Goal: Task Accomplishment & Management: Use online tool/utility

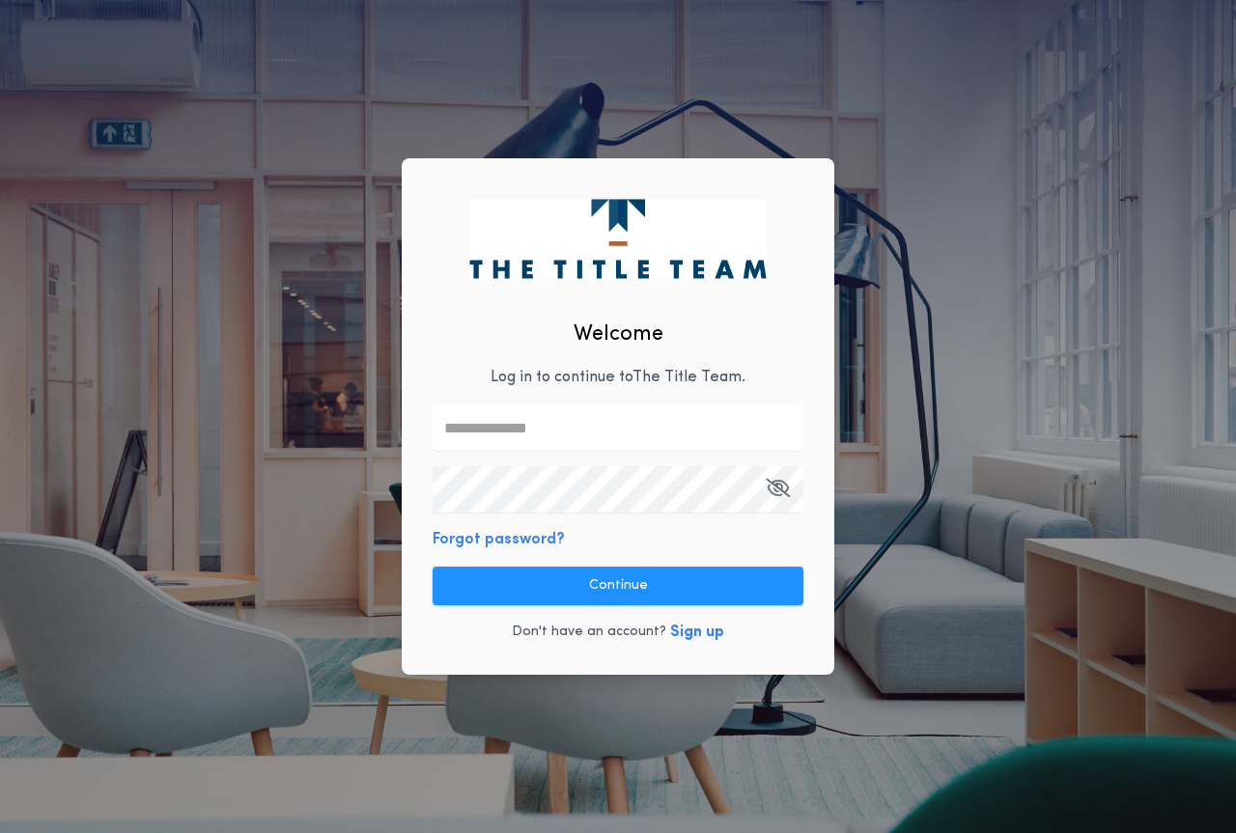
click at [509, 418] on input "text" at bounding box center [618, 428] width 371 height 46
type input "**********"
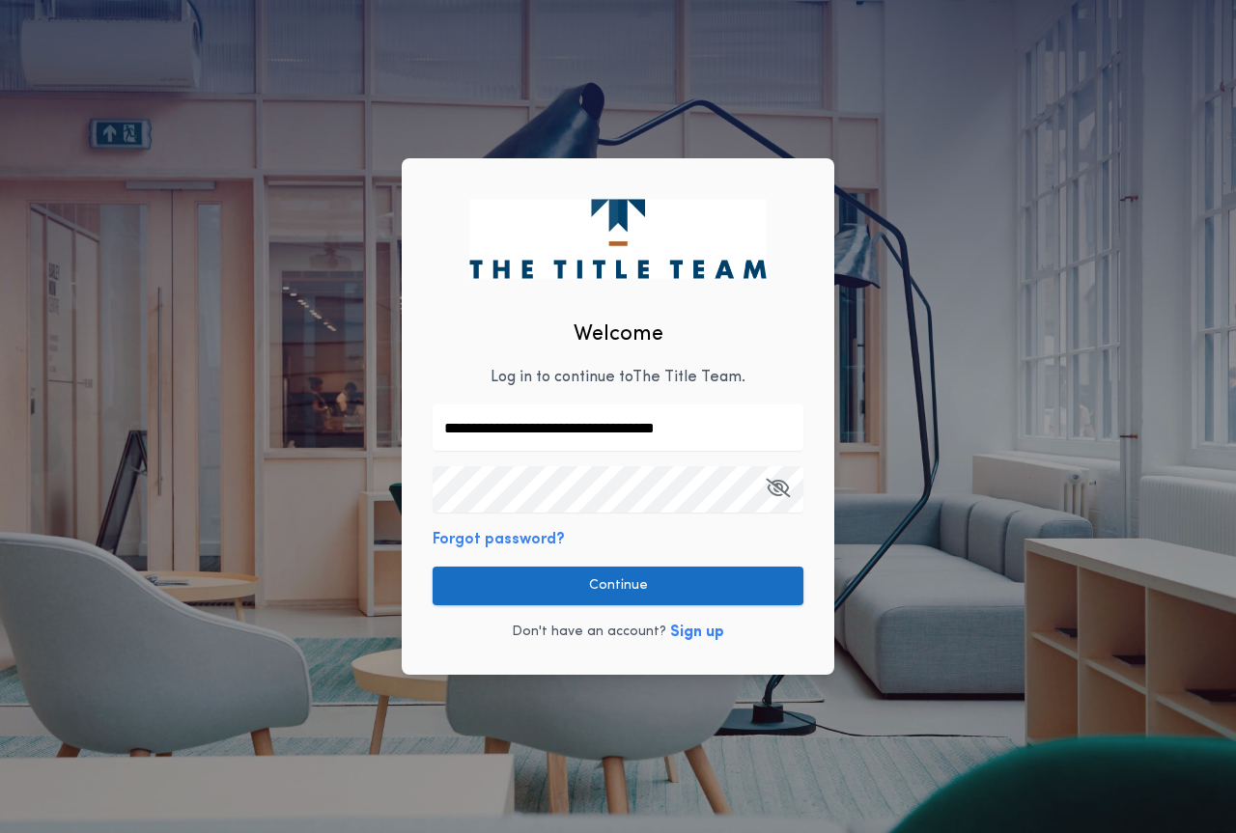
click at [657, 572] on button "Continue" at bounding box center [618, 586] width 371 height 39
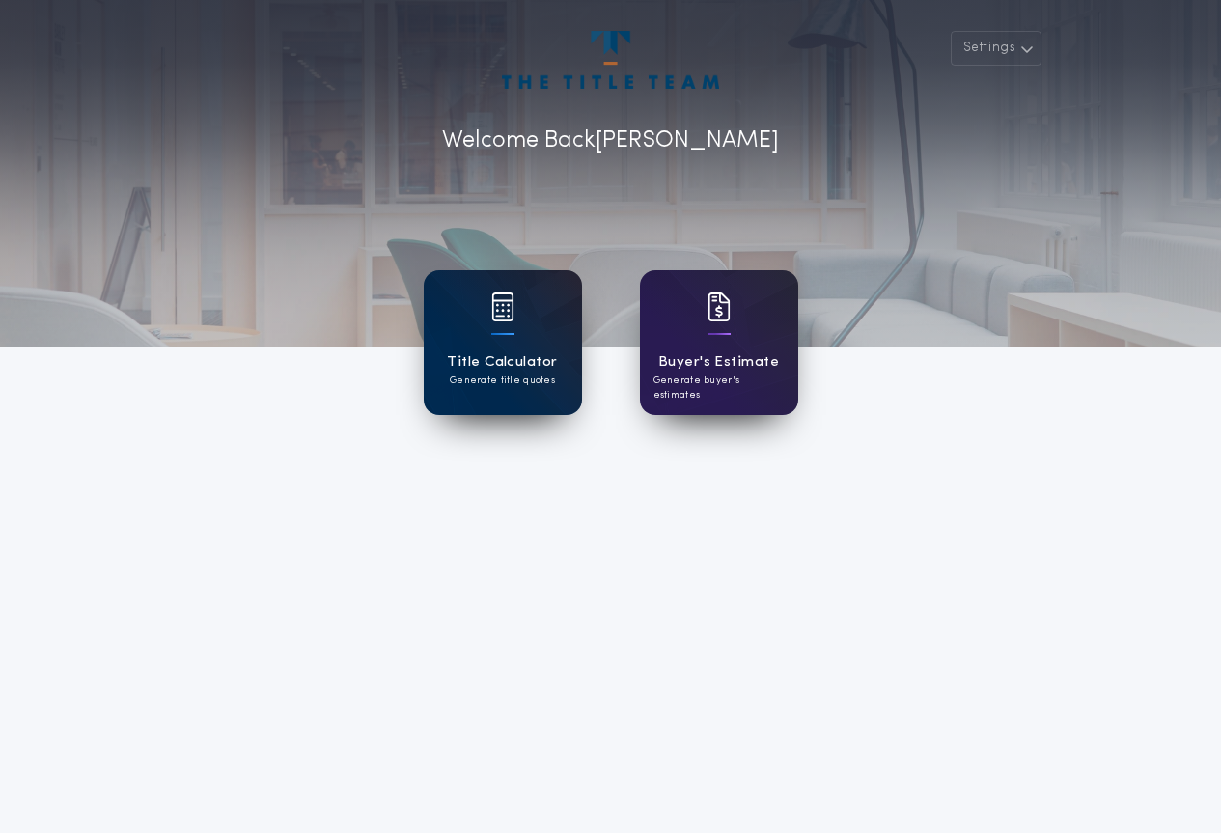
click at [517, 321] on div "Title Calculator Generate title quotes" at bounding box center [503, 342] width 158 height 145
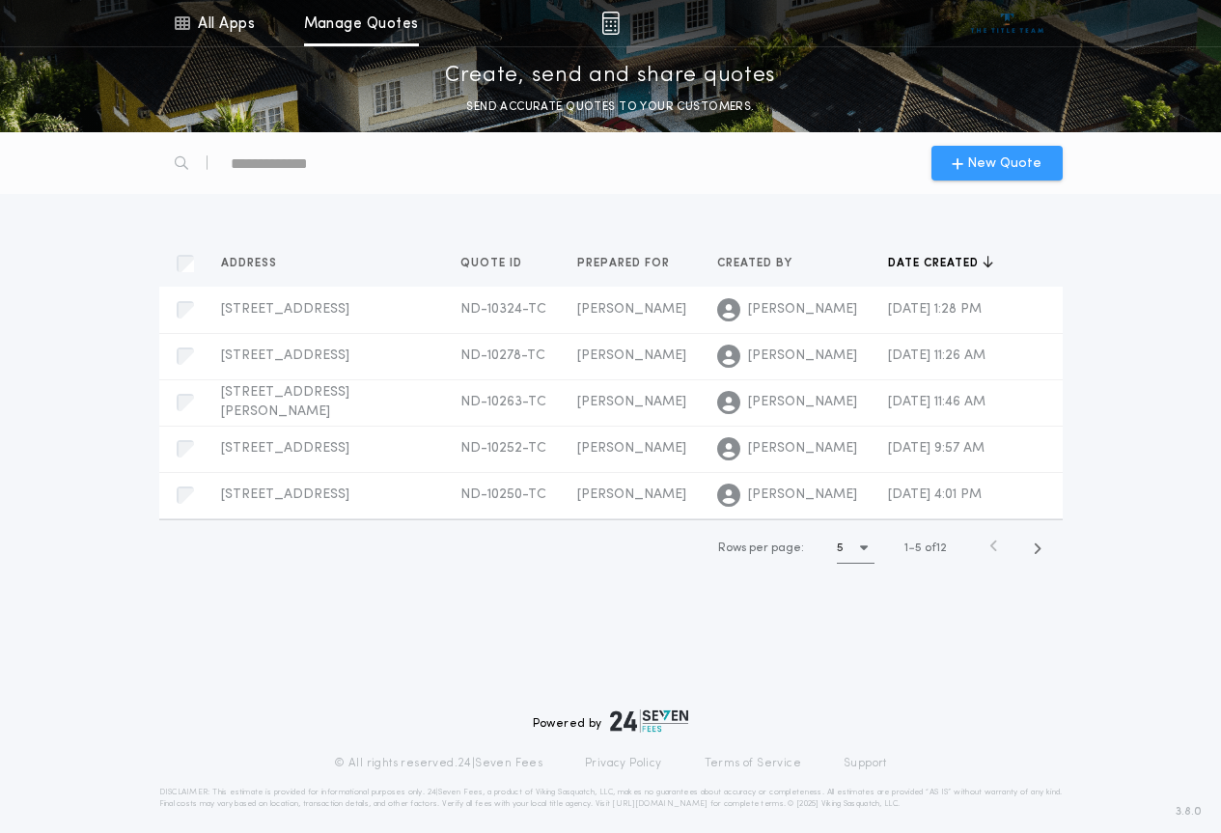
click at [1008, 163] on span "New Quote" at bounding box center [1004, 164] width 74 height 20
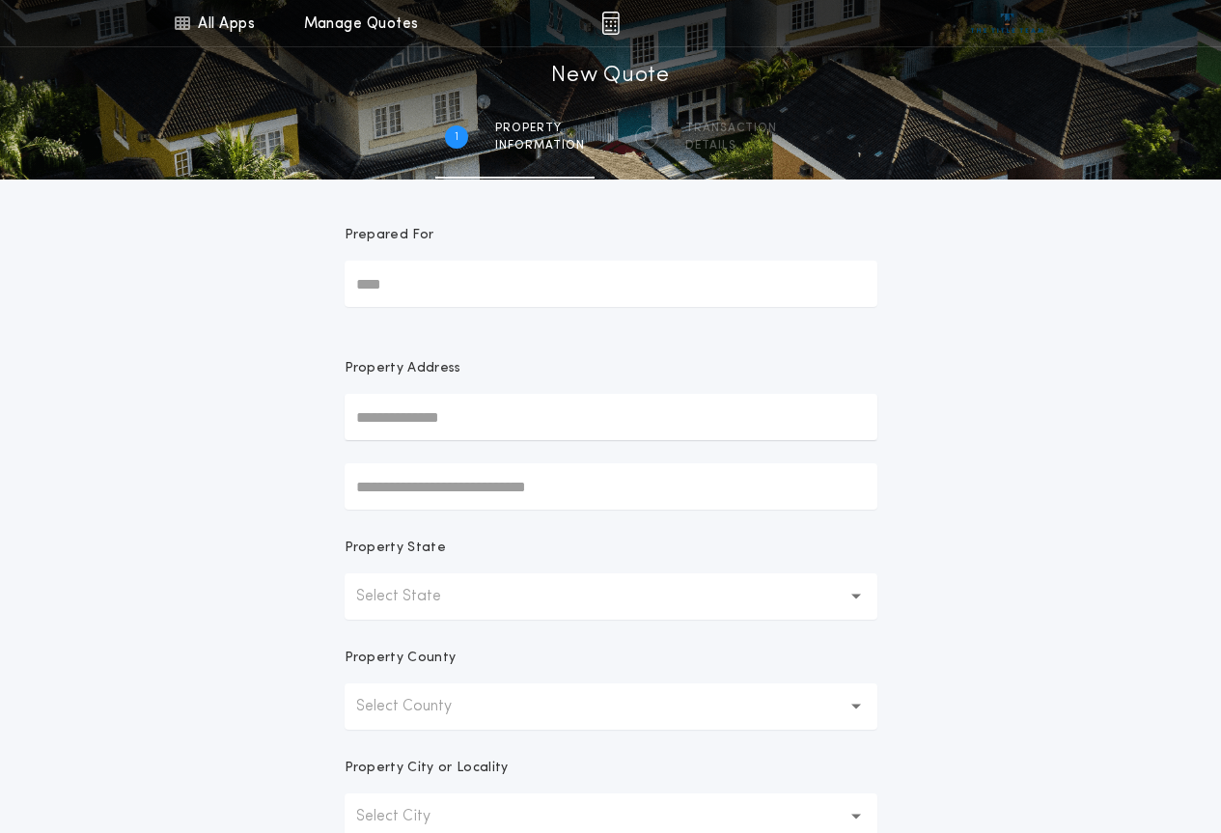
click at [415, 282] on input "Prepared For" at bounding box center [611, 284] width 533 height 46
type input "**********"
click at [387, 413] on input "text" at bounding box center [611, 417] width 533 height 46
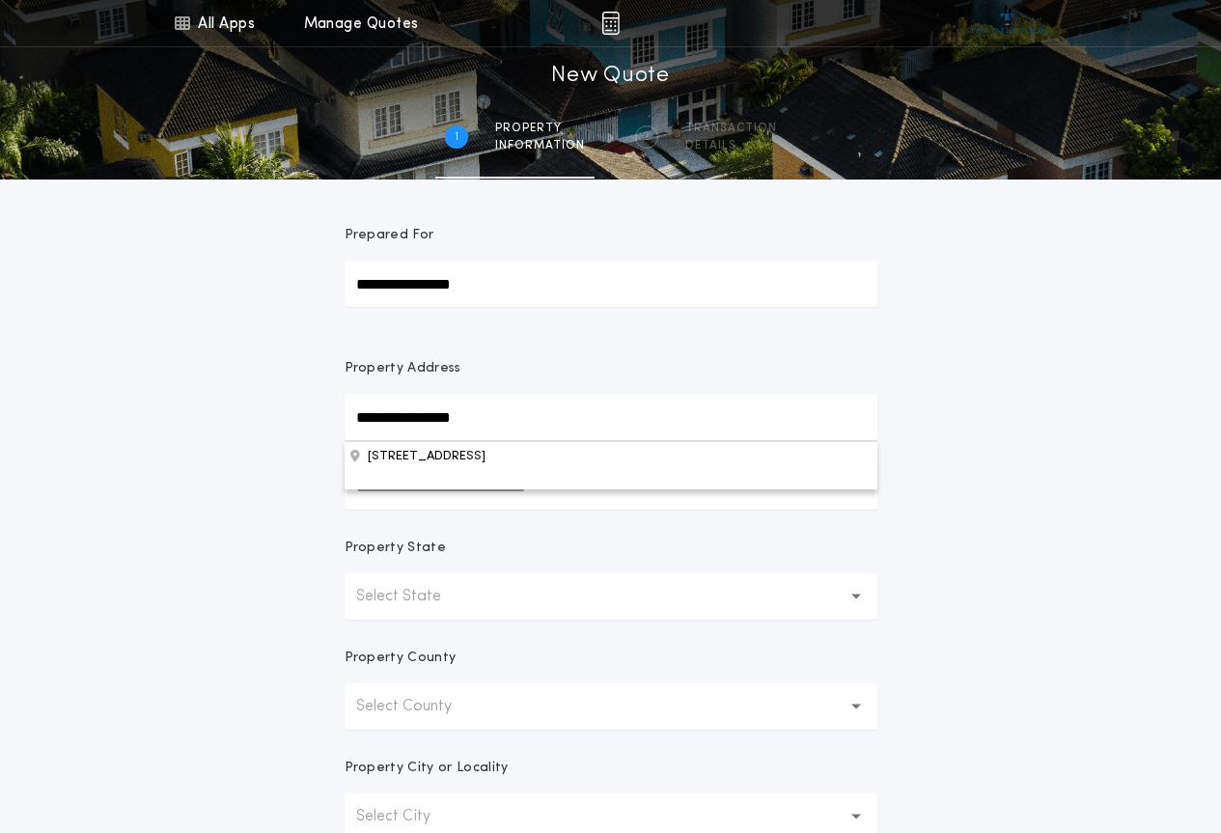
type input "**********"
click at [499, 421] on input "**********" at bounding box center [611, 417] width 533 height 46
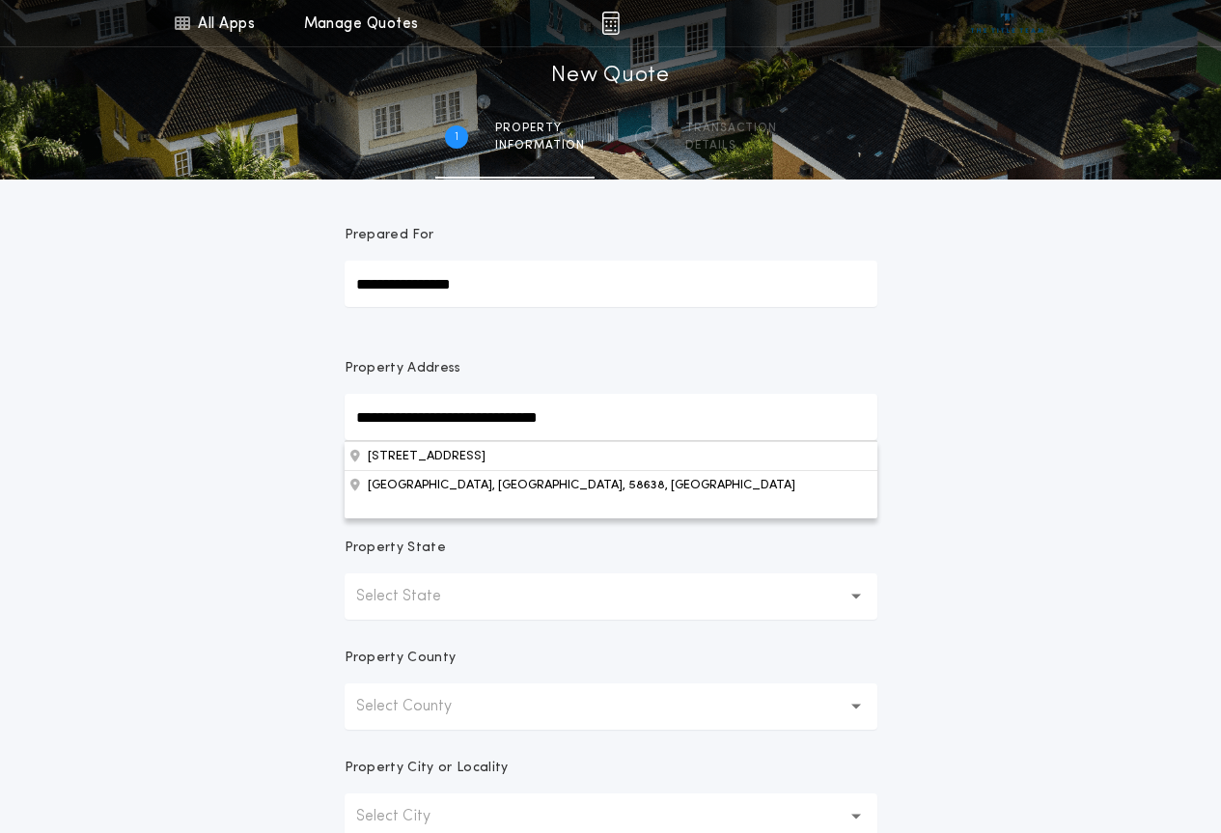
click at [535, 545] on div "Property State" at bounding box center [611, 556] width 533 height 35
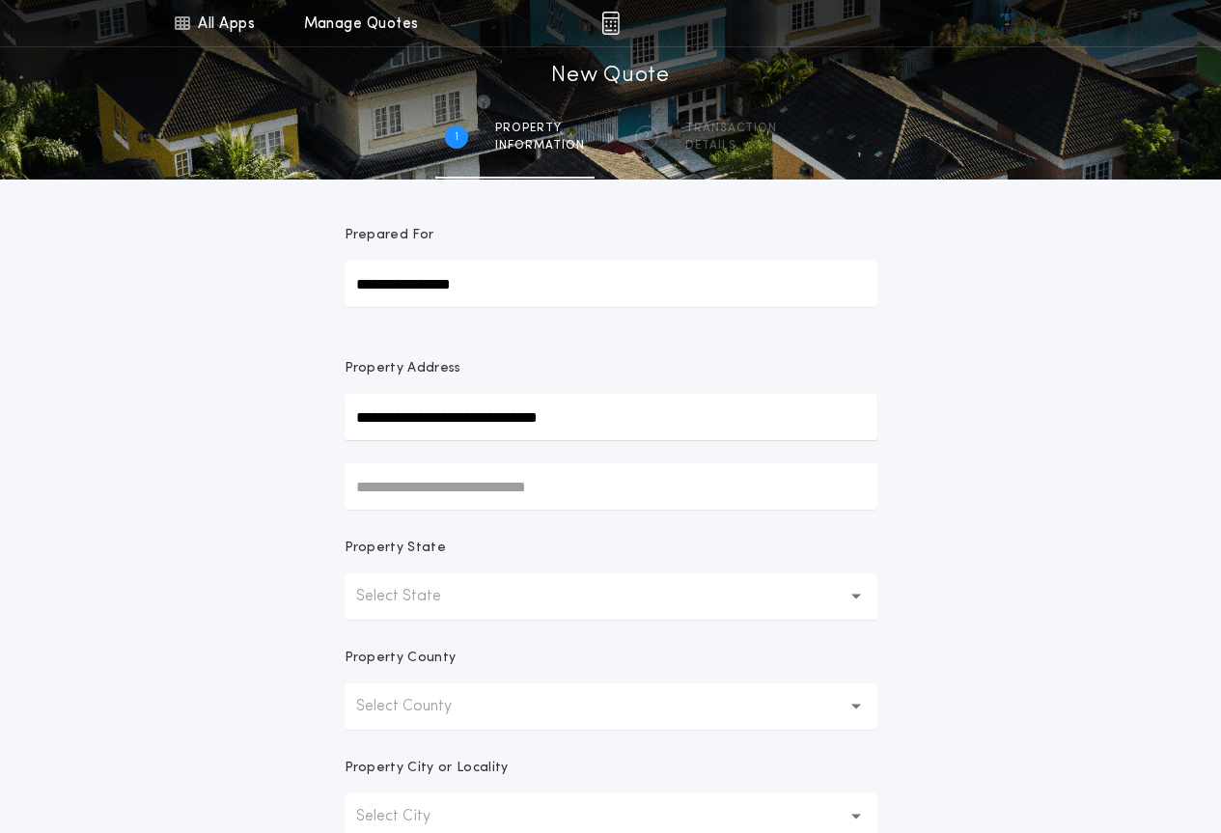
click at [448, 589] on p "Select State" at bounding box center [414, 596] width 116 height 23
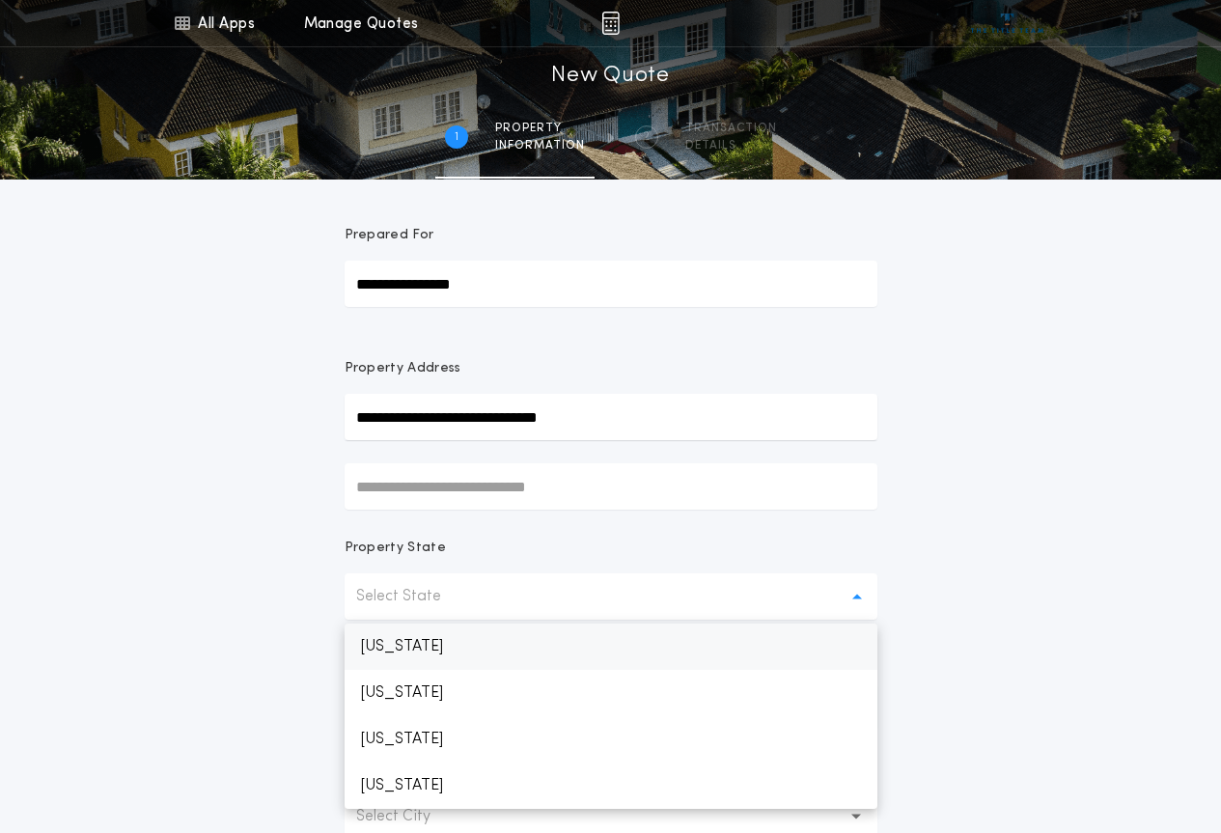
scroll to position [97, 0]
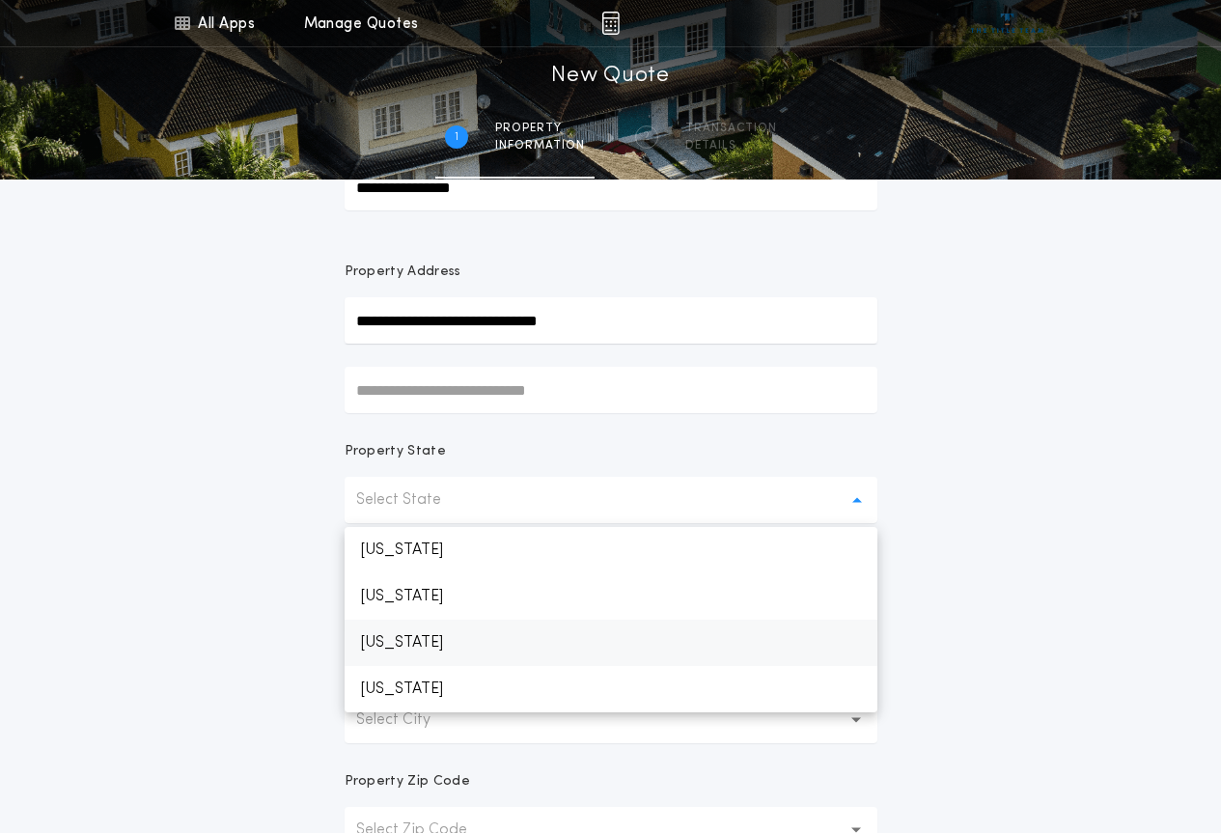
click at [446, 644] on p "[US_STATE]" at bounding box center [611, 643] width 533 height 46
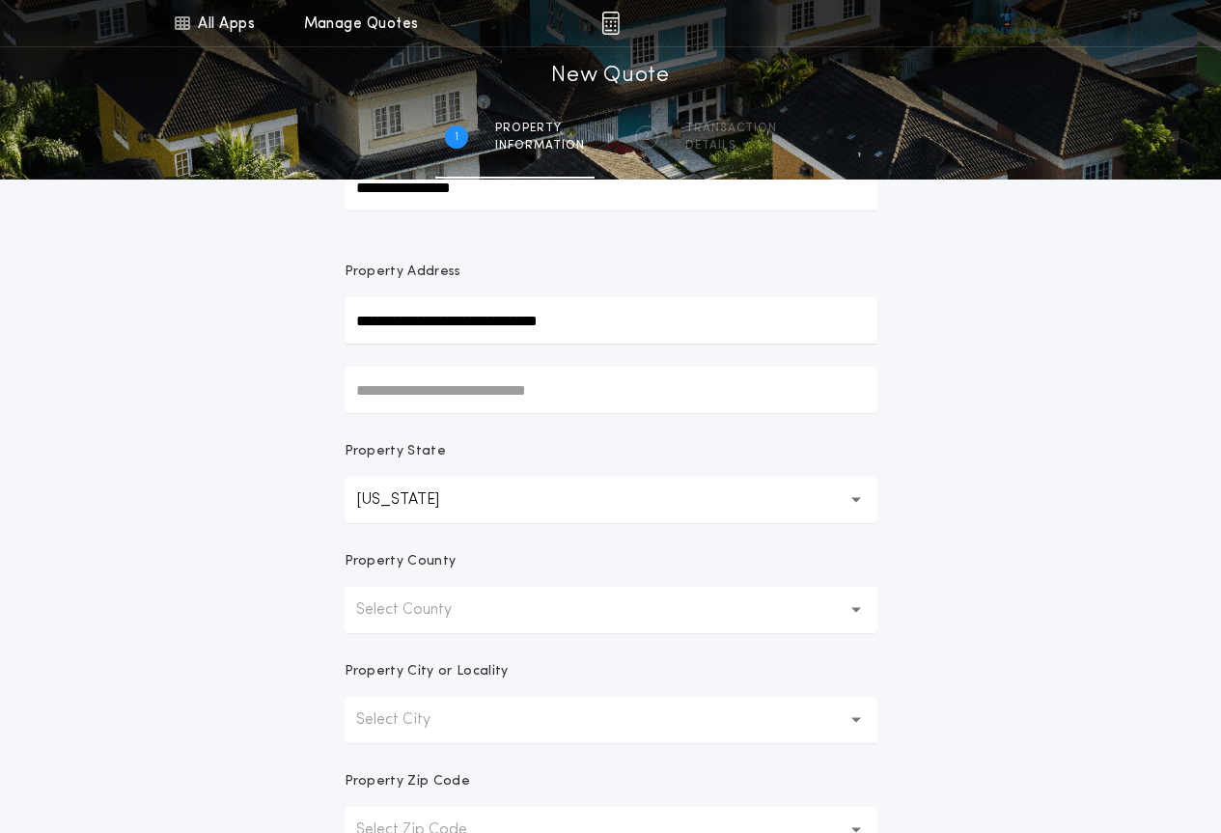
click at [516, 604] on button "Select County" at bounding box center [611, 610] width 533 height 46
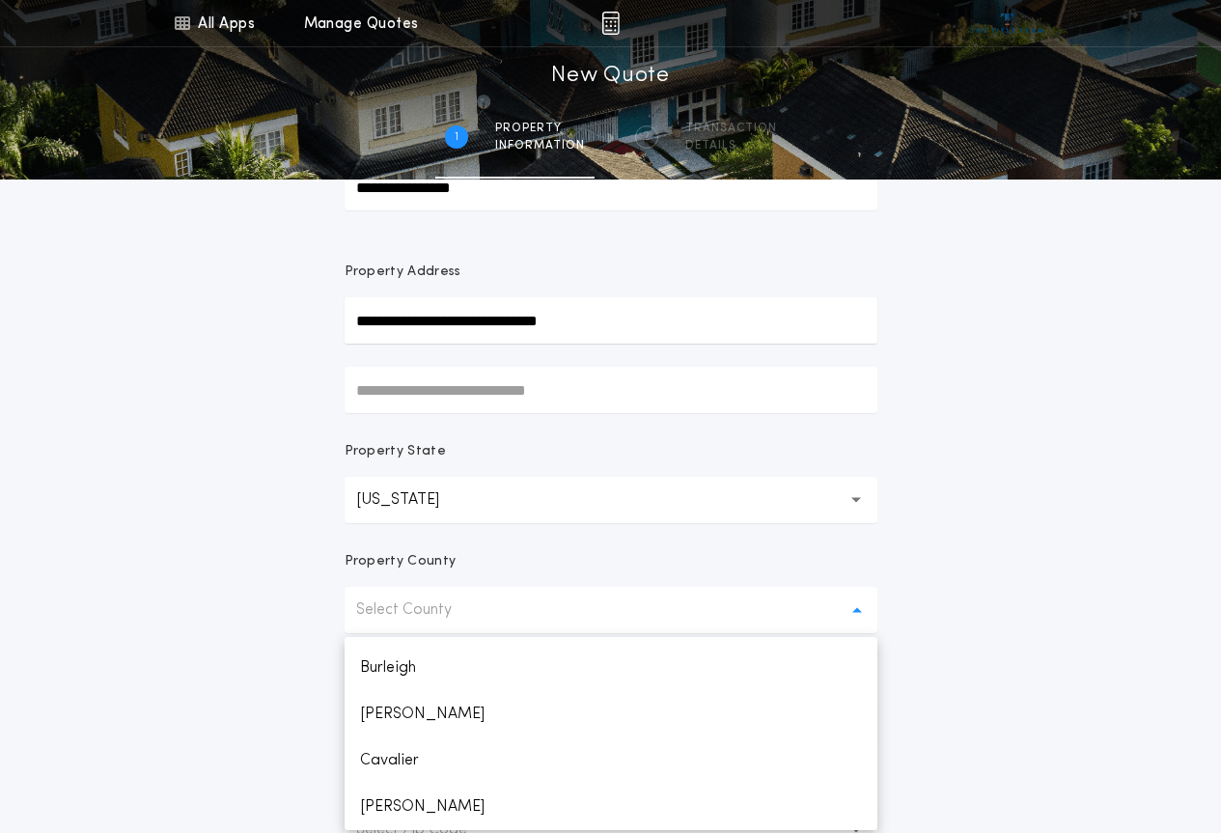
scroll to position [409, 0]
click at [383, 804] on p "[PERSON_NAME]" at bounding box center [611, 807] width 533 height 46
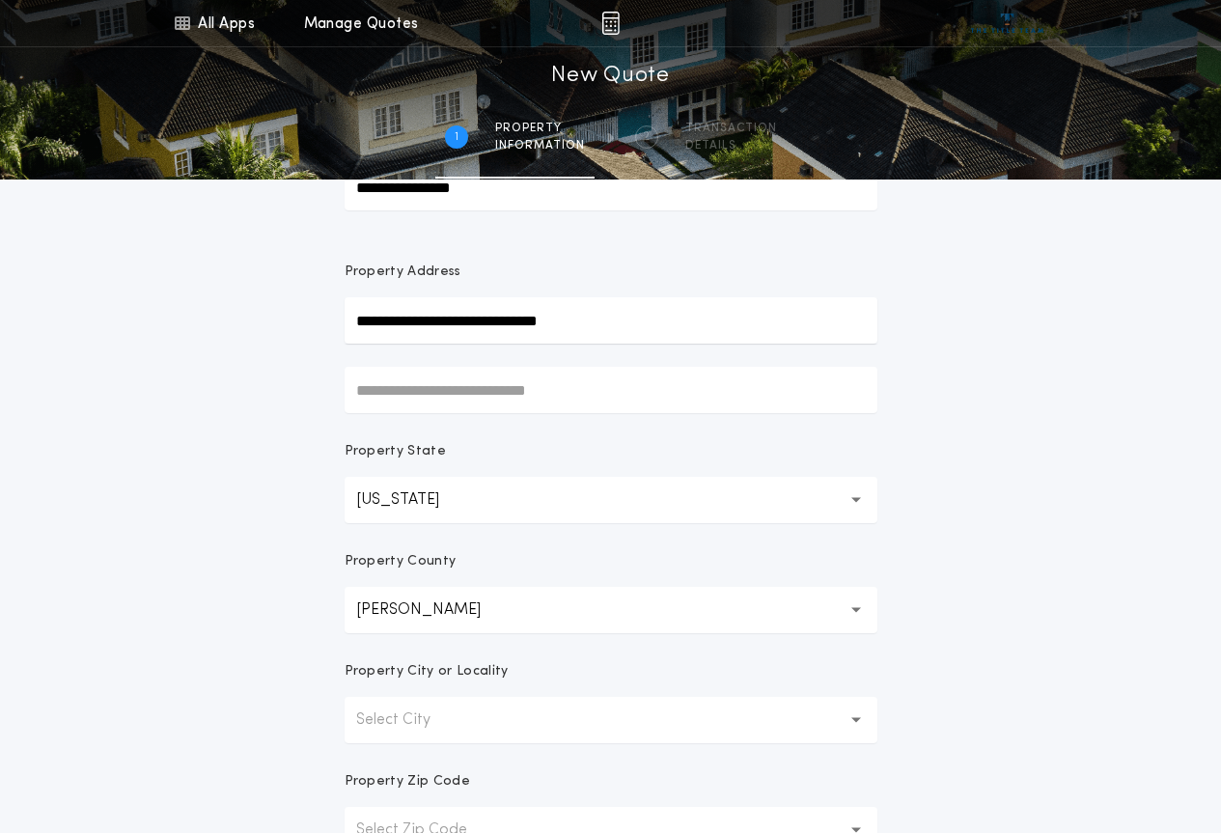
click at [479, 718] on button "Select City" at bounding box center [611, 720] width 533 height 46
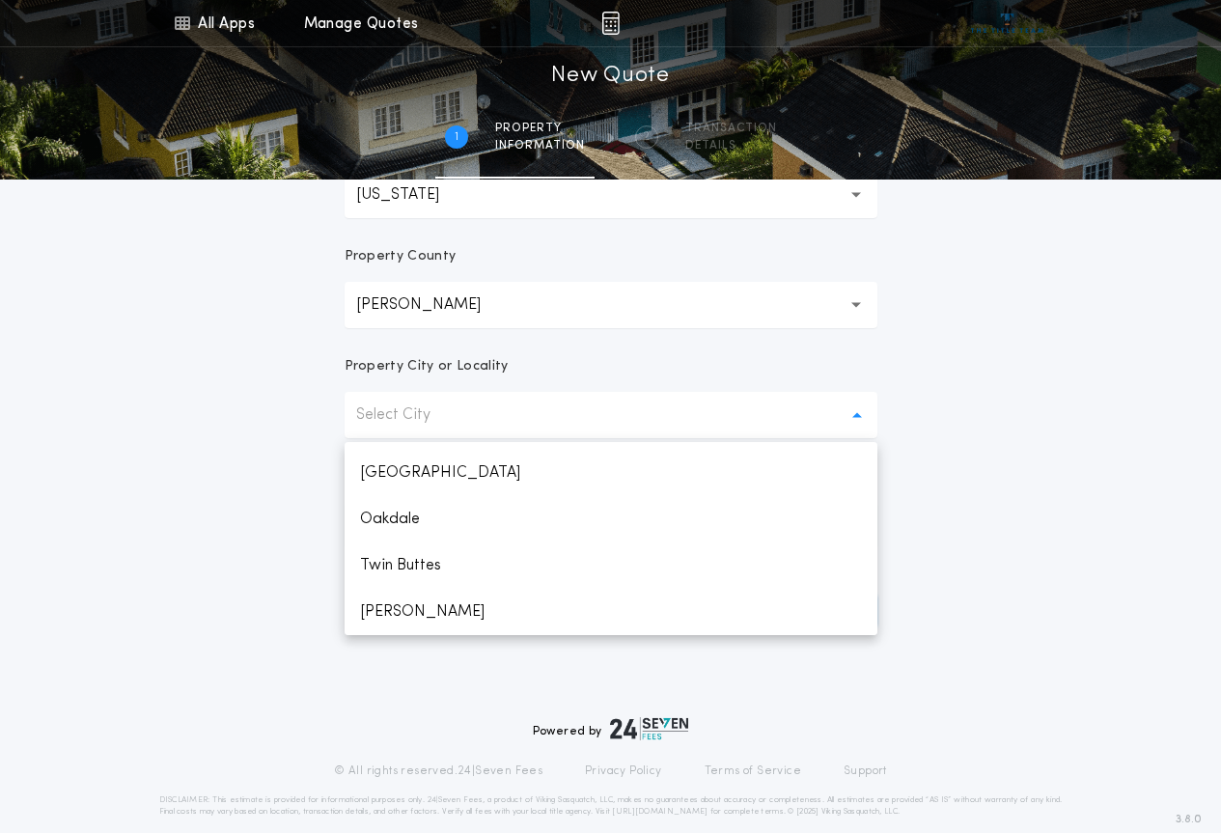
scroll to position [15, 0]
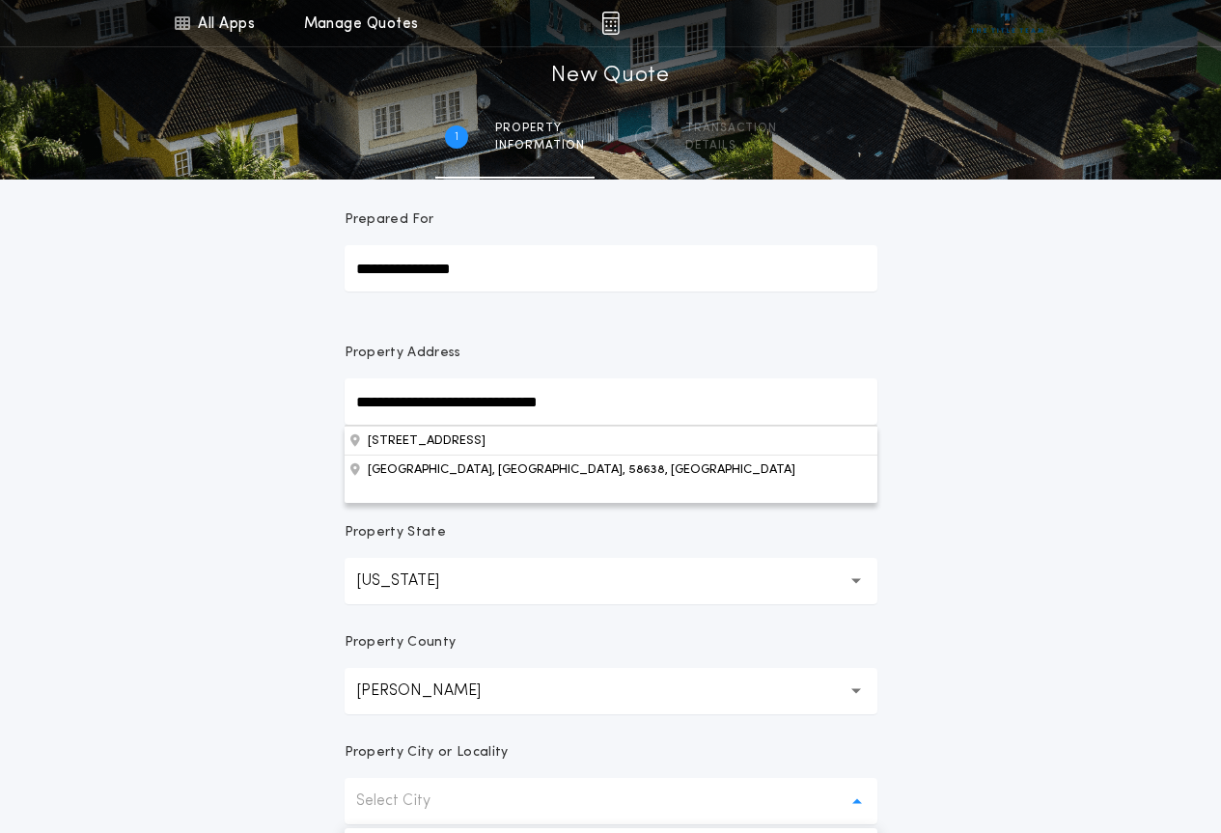
drag, startPoint x: 659, startPoint y: 402, endPoint x: 448, endPoint y: 407, distance: 210.6
click at [448, 407] on input "**********" at bounding box center [611, 401] width 533 height 46
click at [506, 440] on button "[STREET_ADDRESS]" at bounding box center [611, 440] width 533 height 29
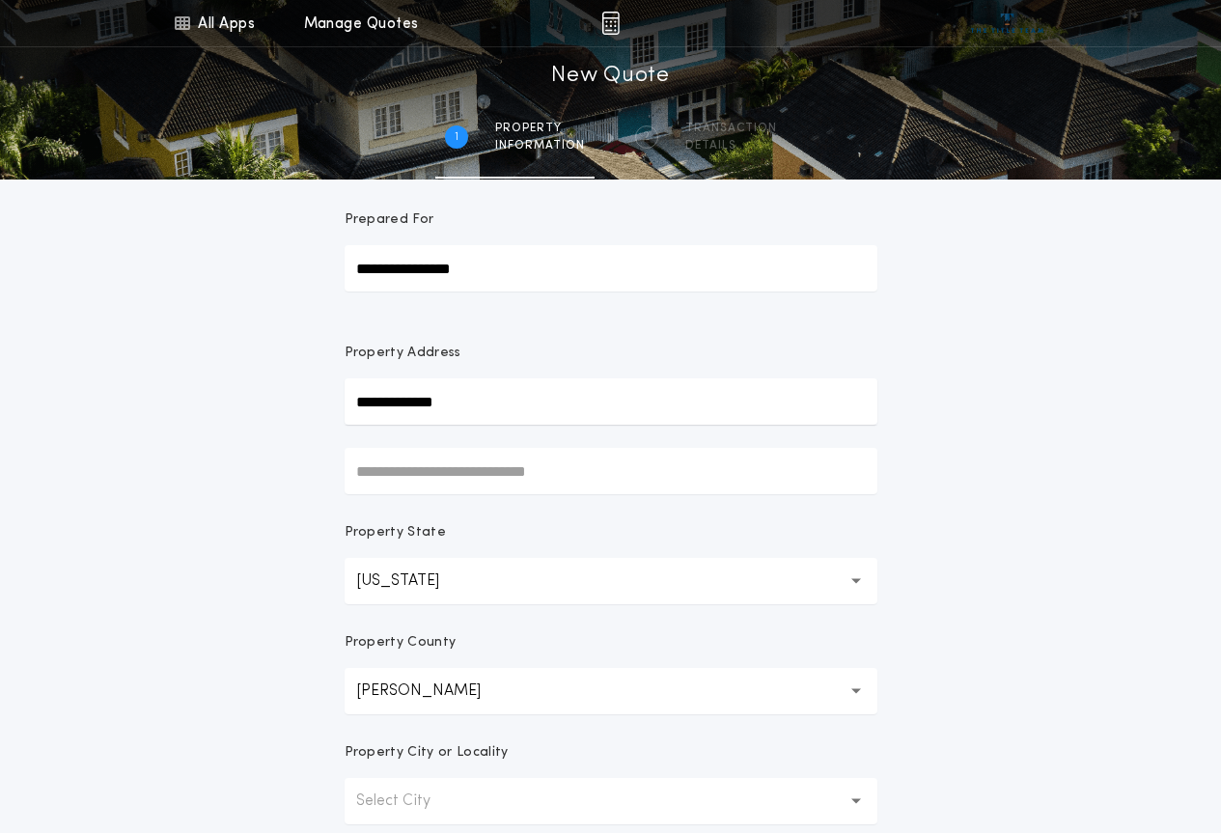
type input "**********"
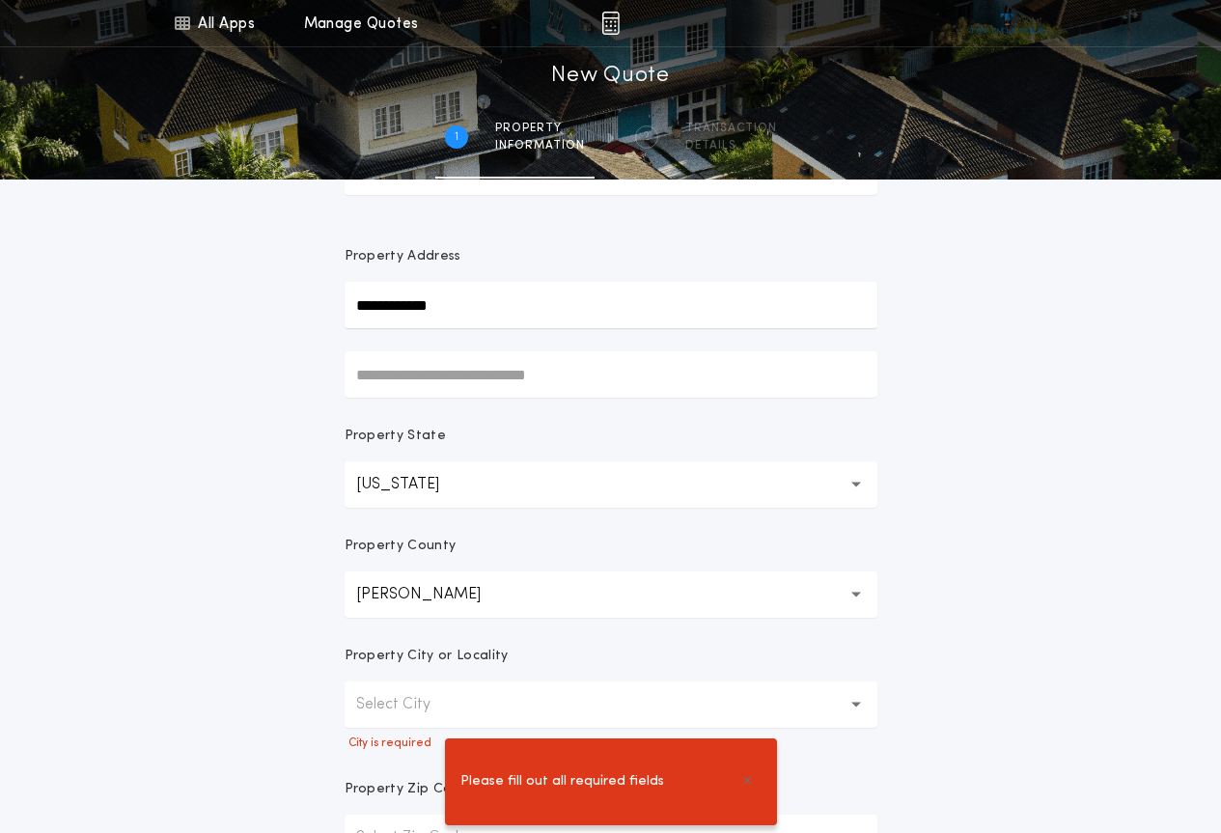
scroll to position [209, 0]
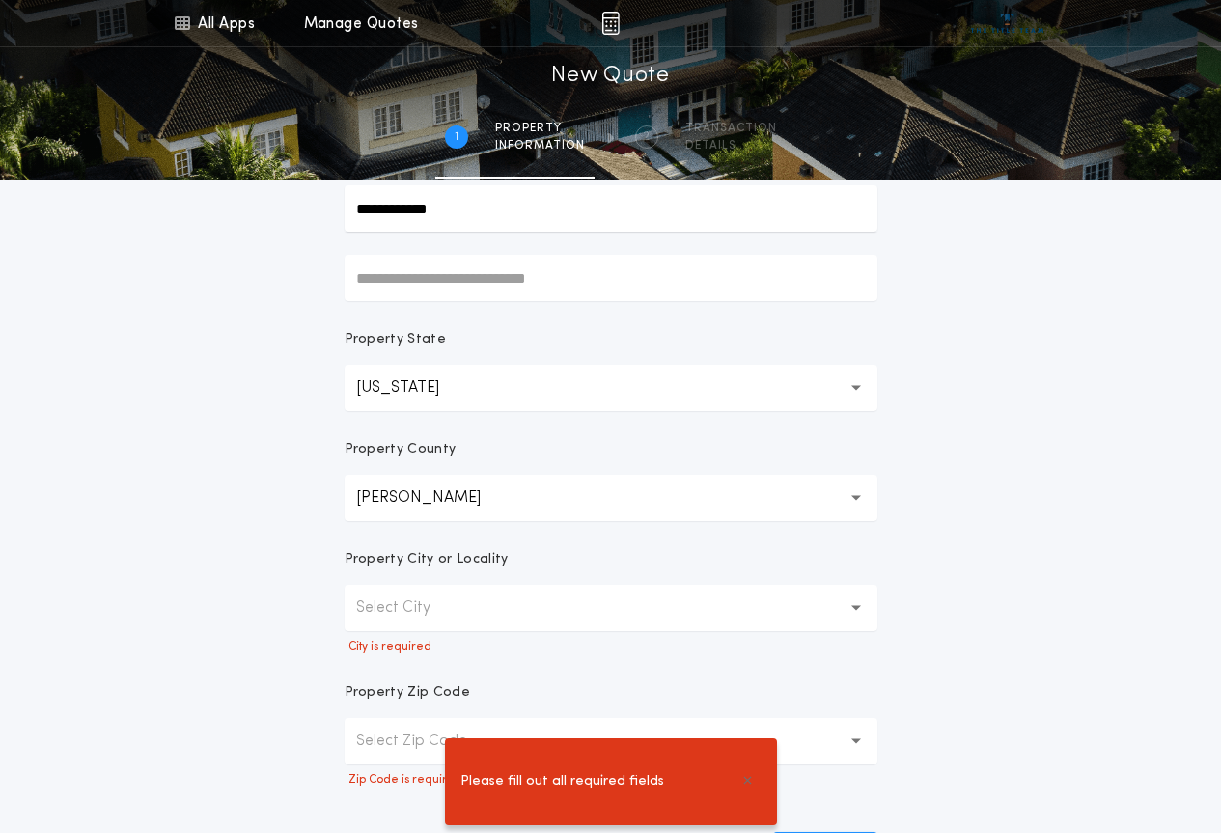
click at [419, 616] on p "Select City" at bounding box center [408, 608] width 105 height 23
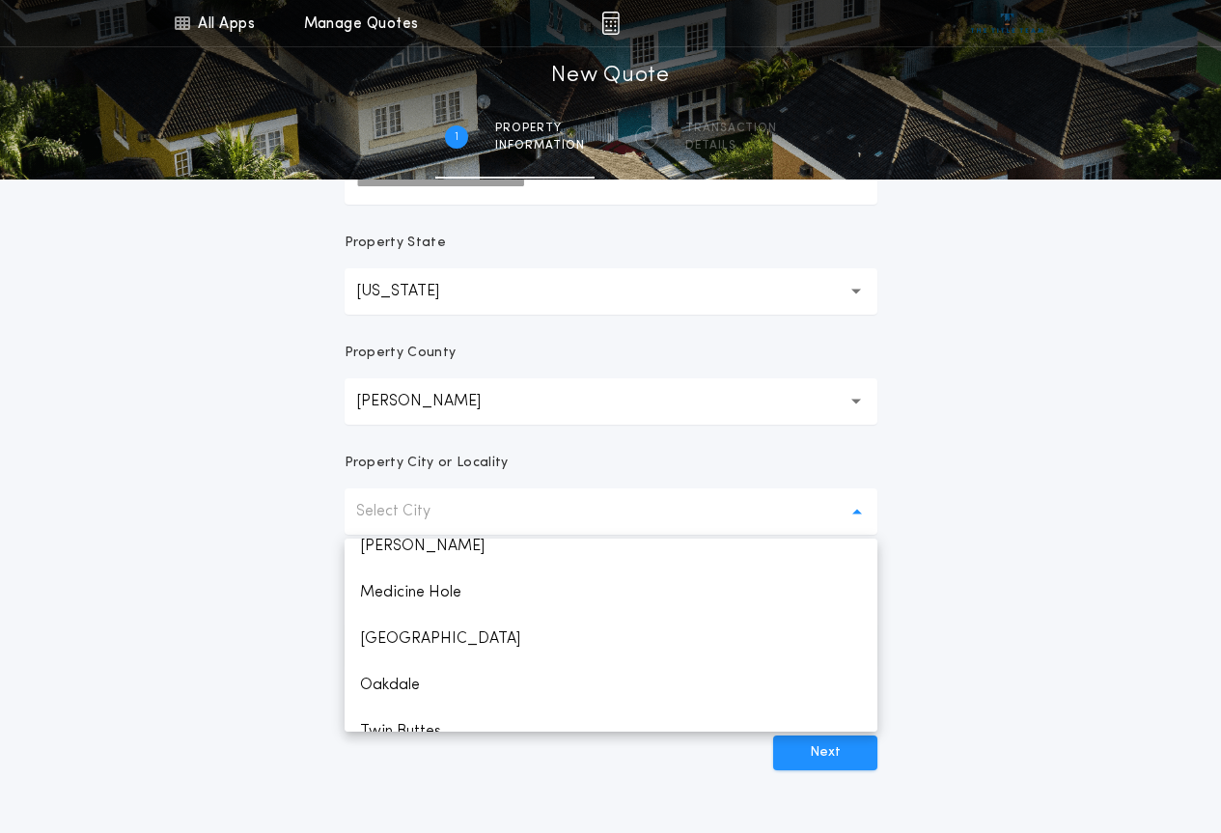
scroll to position [456, 0]
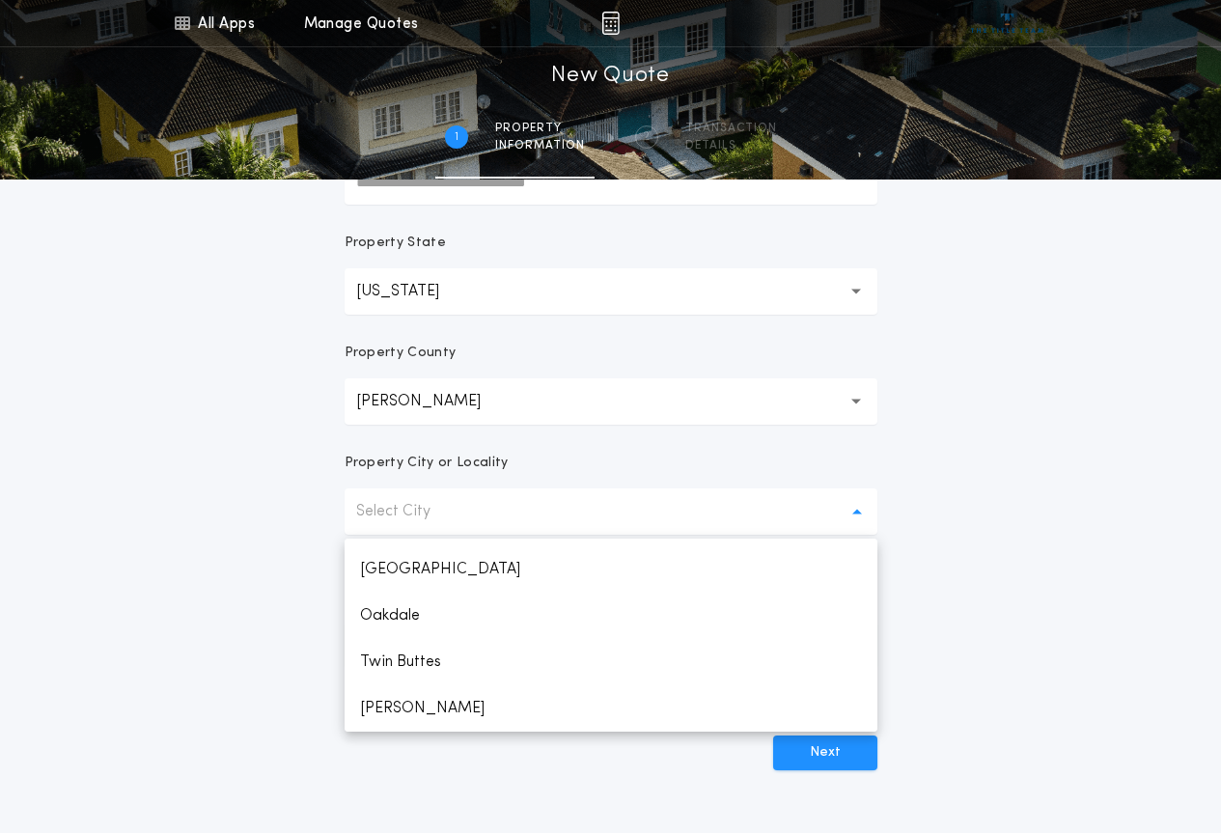
click at [449, 517] on p "Select City" at bounding box center [408, 511] width 105 height 23
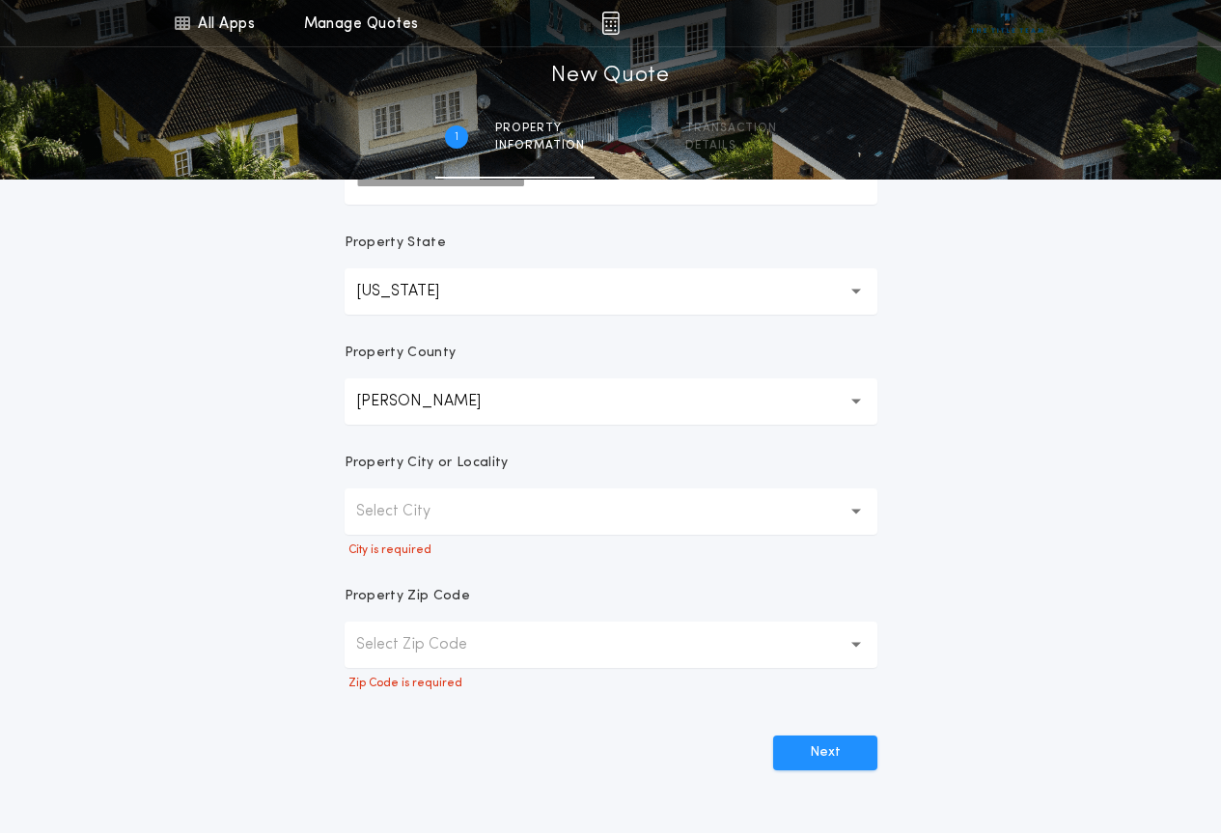
click at [449, 517] on p "Select City" at bounding box center [408, 511] width 105 height 23
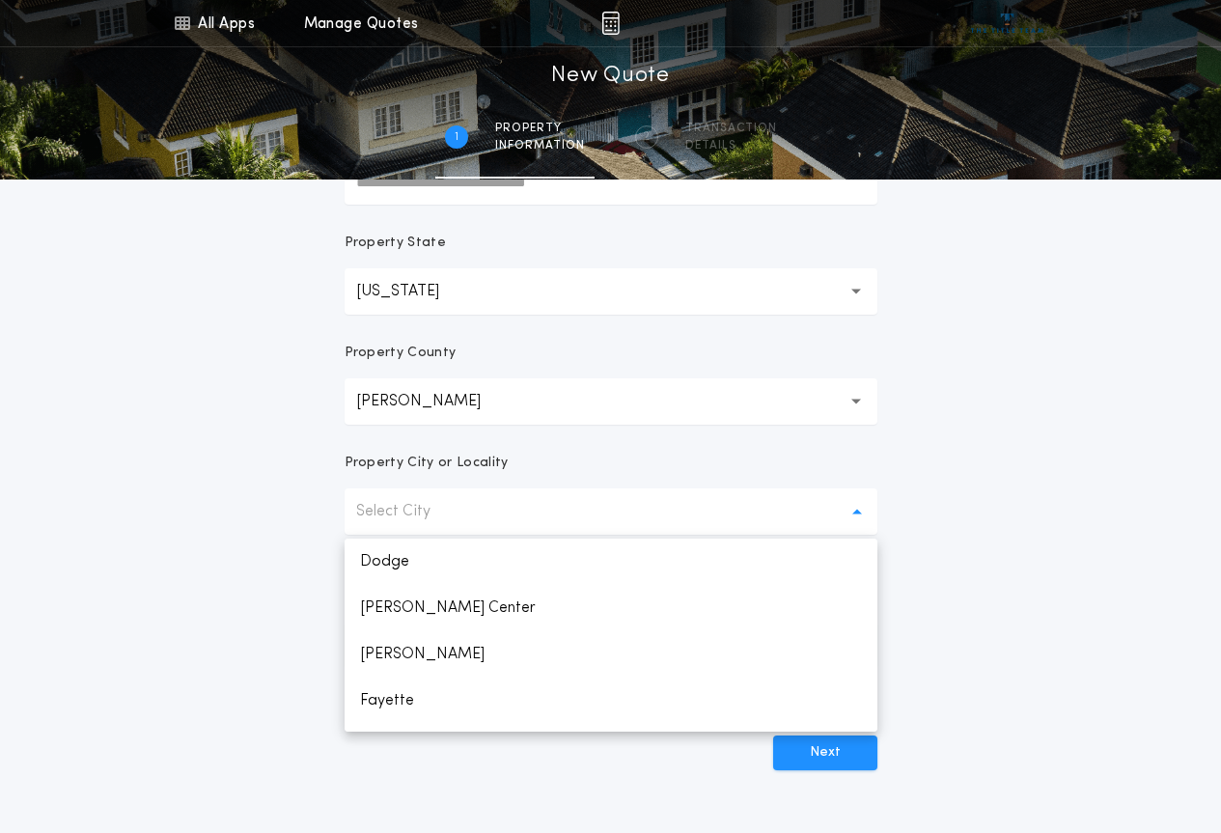
click at [449, 517] on p "Select City" at bounding box center [408, 511] width 105 height 23
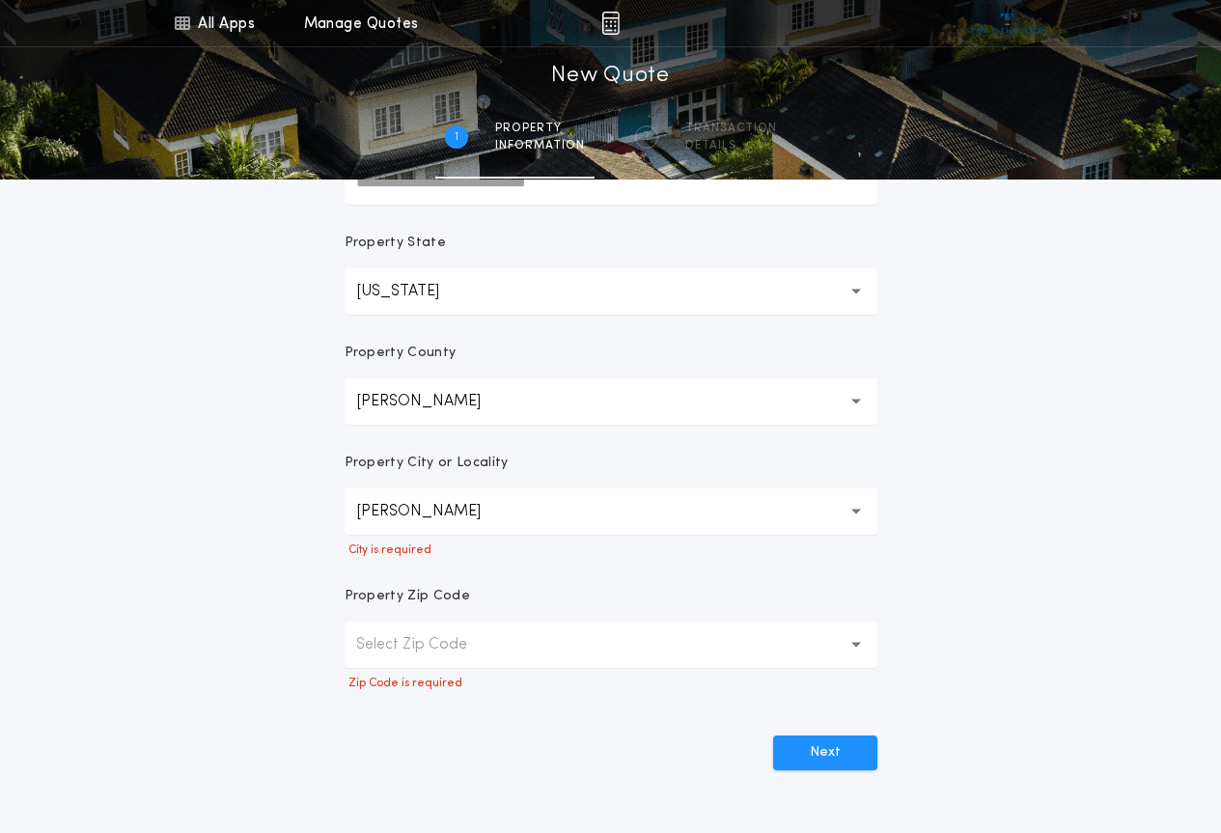
click at [398, 635] on p "Select Zip Code" at bounding box center [427, 644] width 142 height 23
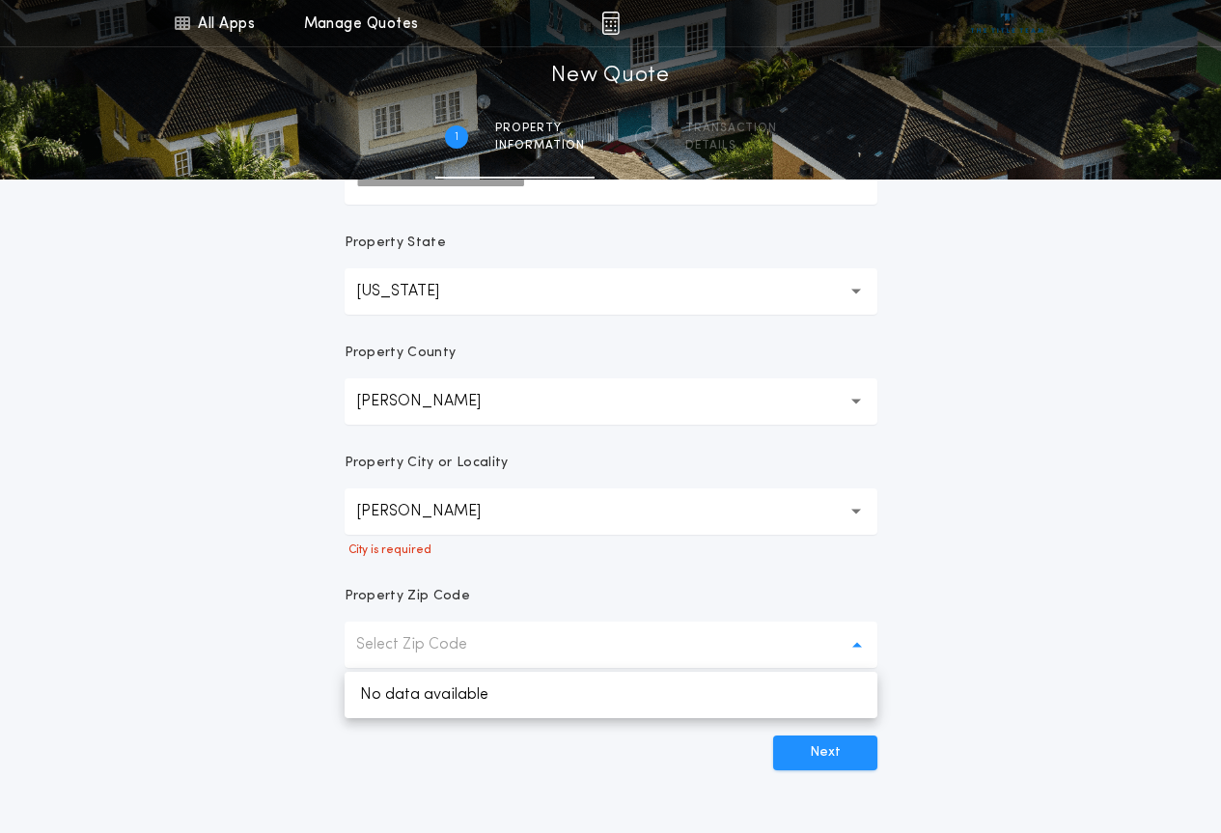
click at [408, 640] on p "Select Zip Code" at bounding box center [427, 644] width 142 height 23
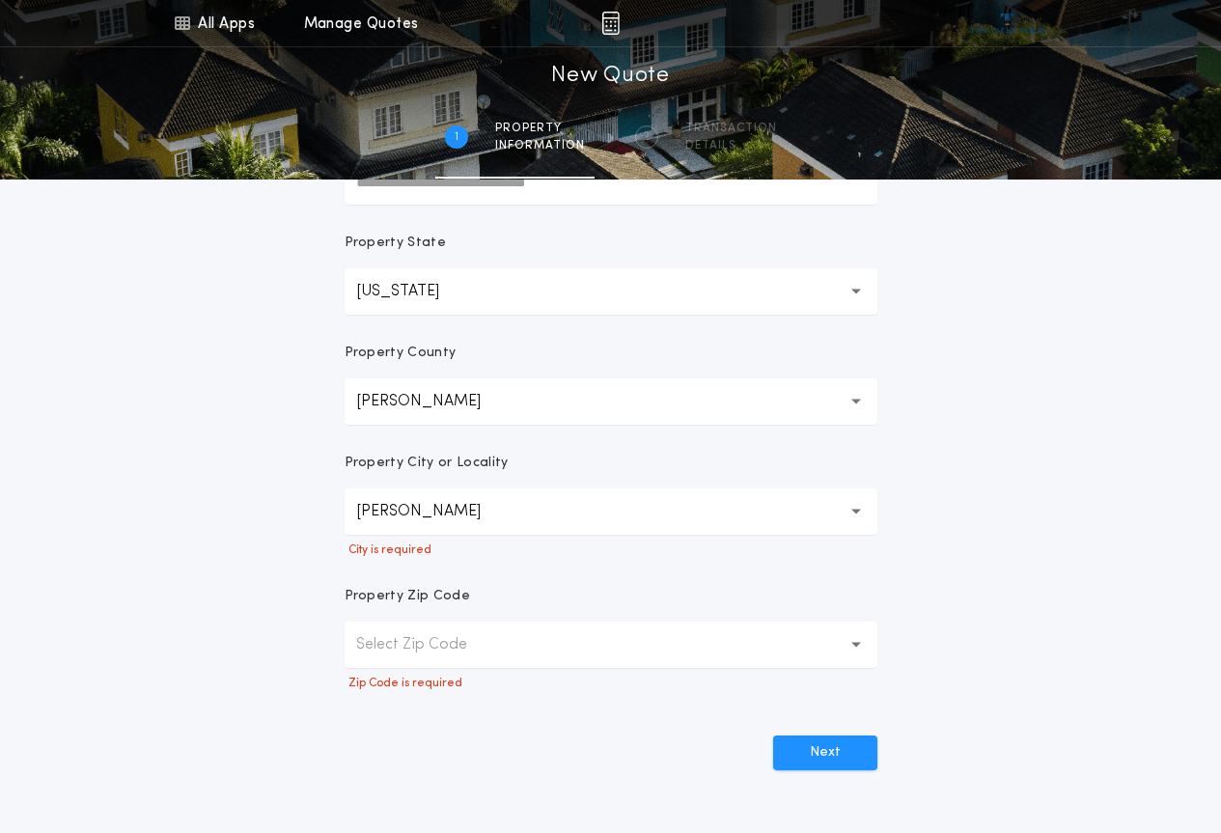
click at [651, 529] on button "[PERSON_NAME]" at bounding box center [611, 512] width 533 height 46
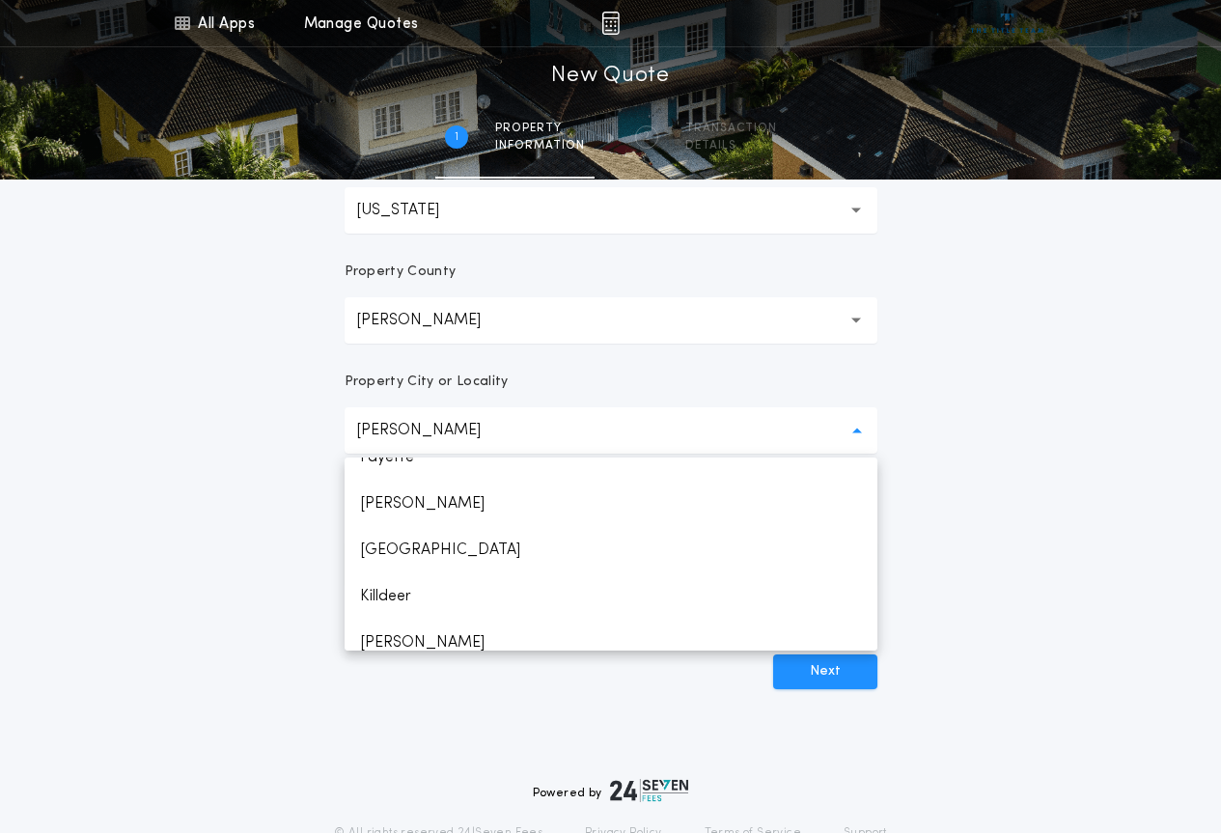
scroll to position [0, 0]
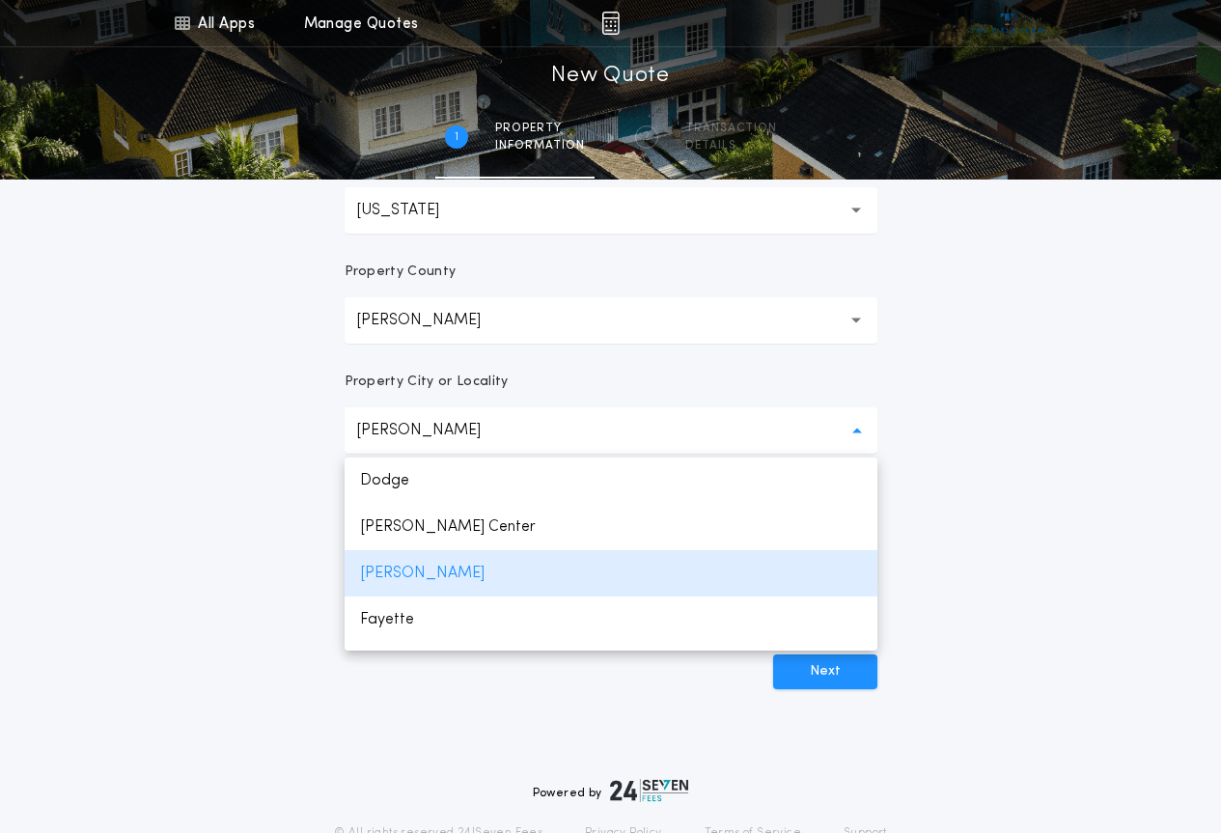
click at [425, 322] on button "[PERSON_NAME]" at bounding box center [611, 320] width 533 height 46
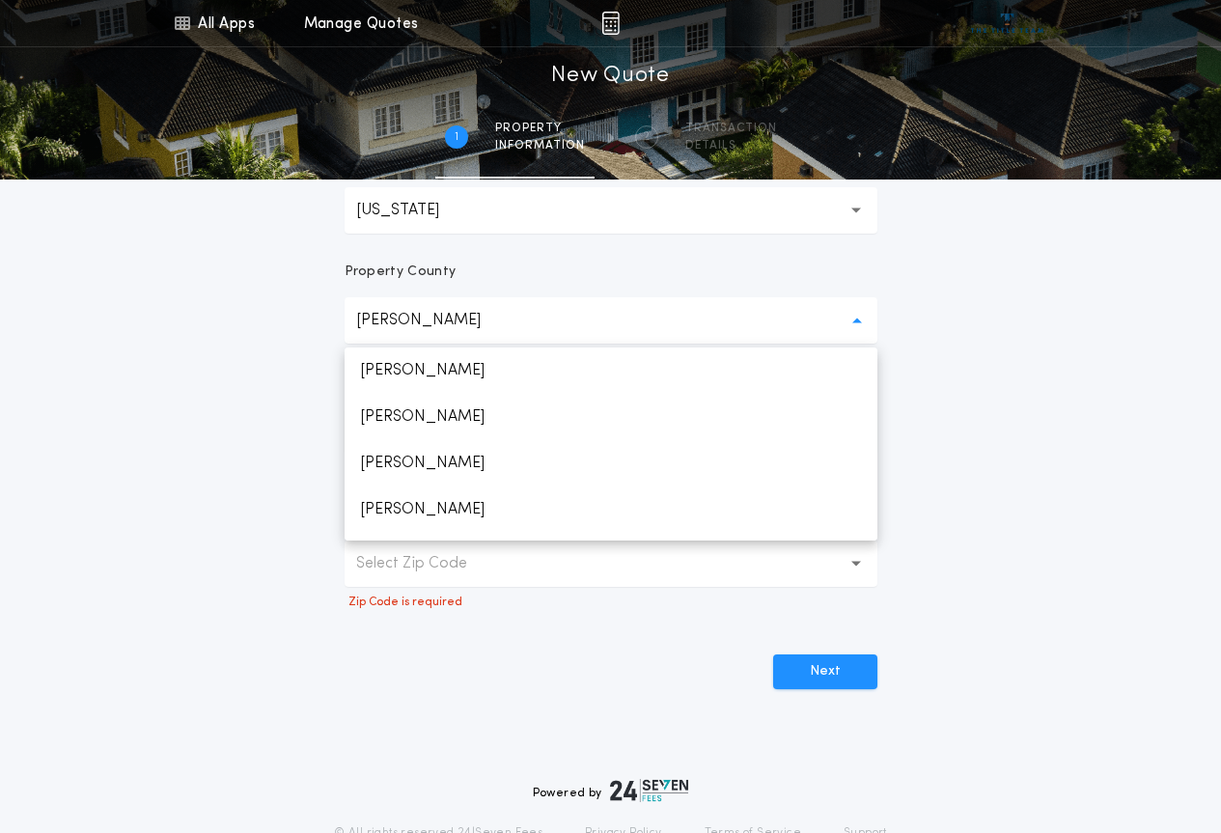
scroll to position [409, 0]
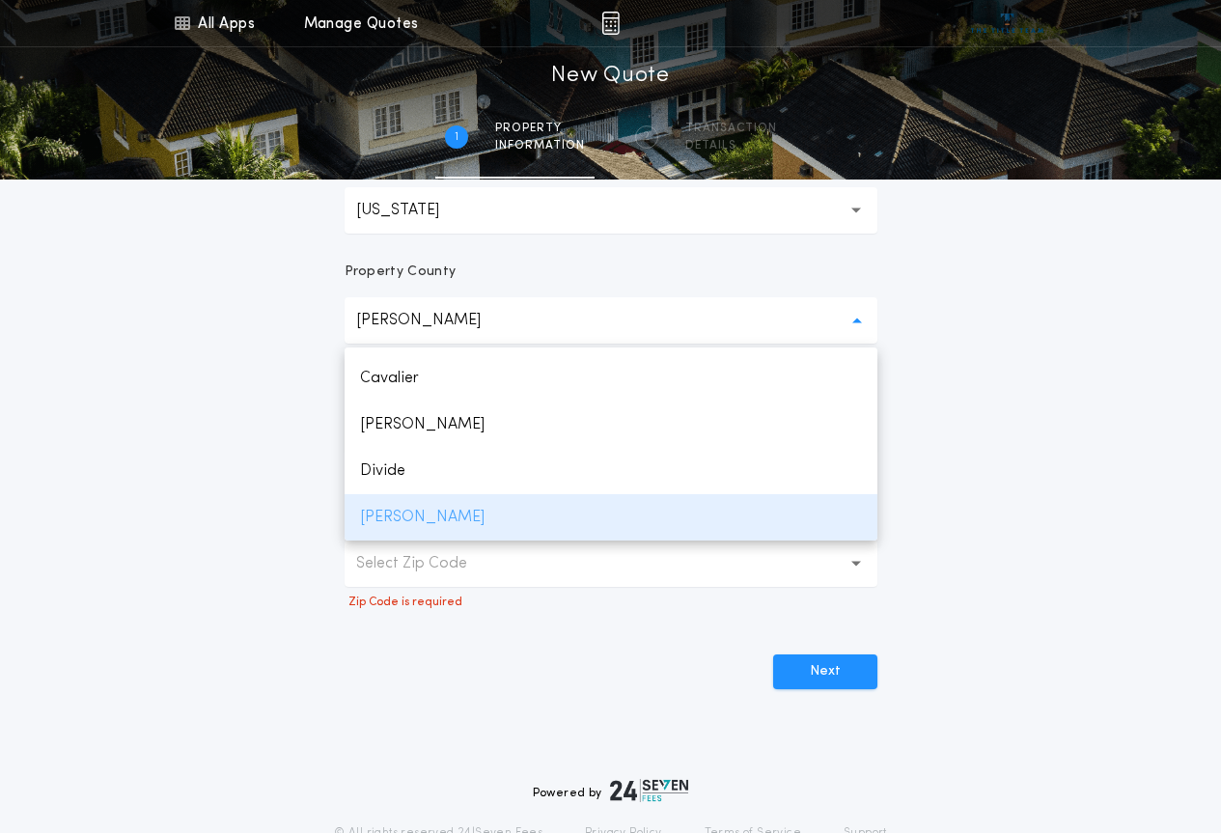
click at [388, 516] on p "[PERSON_NAME]" at bounding box center [611, 517] width 533 height 46
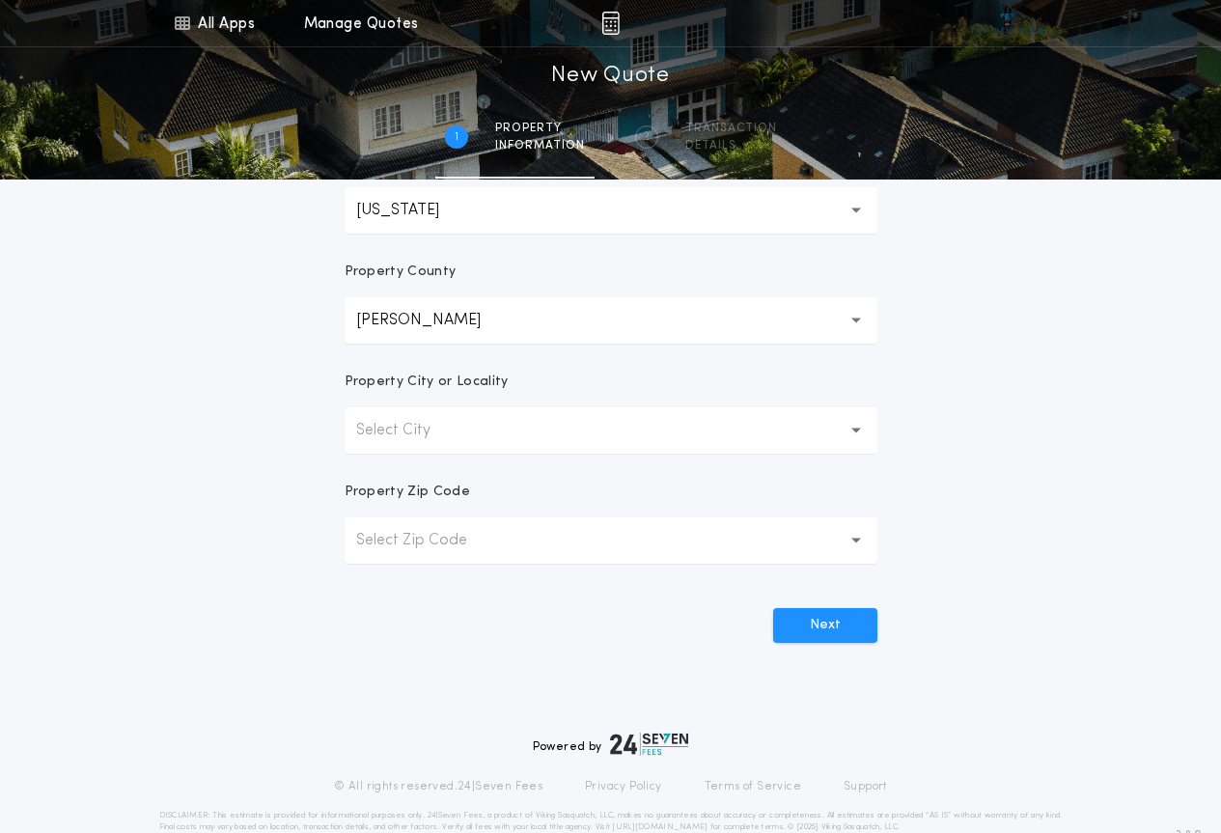
click at [852, 629] on button "Next" at bounding box center [825, 625] width 104 height 35
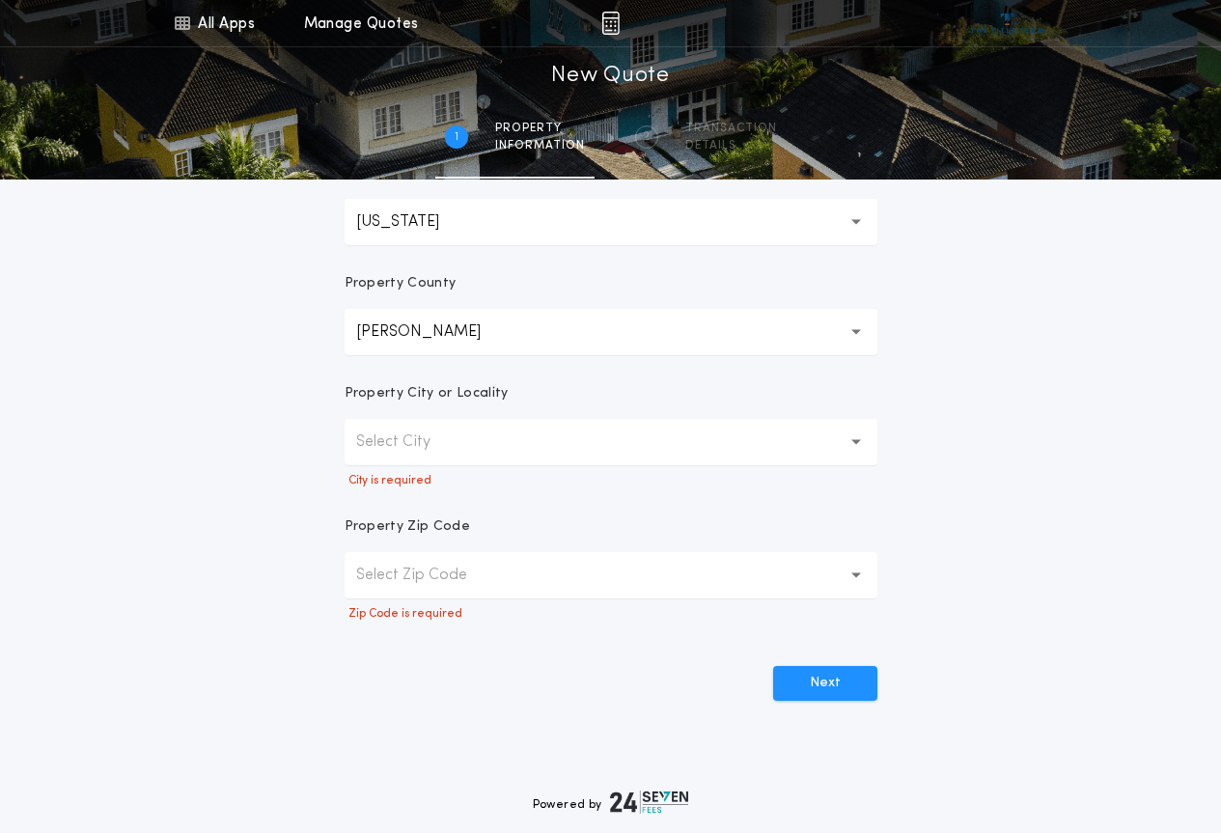
scroll to position [182, 0]
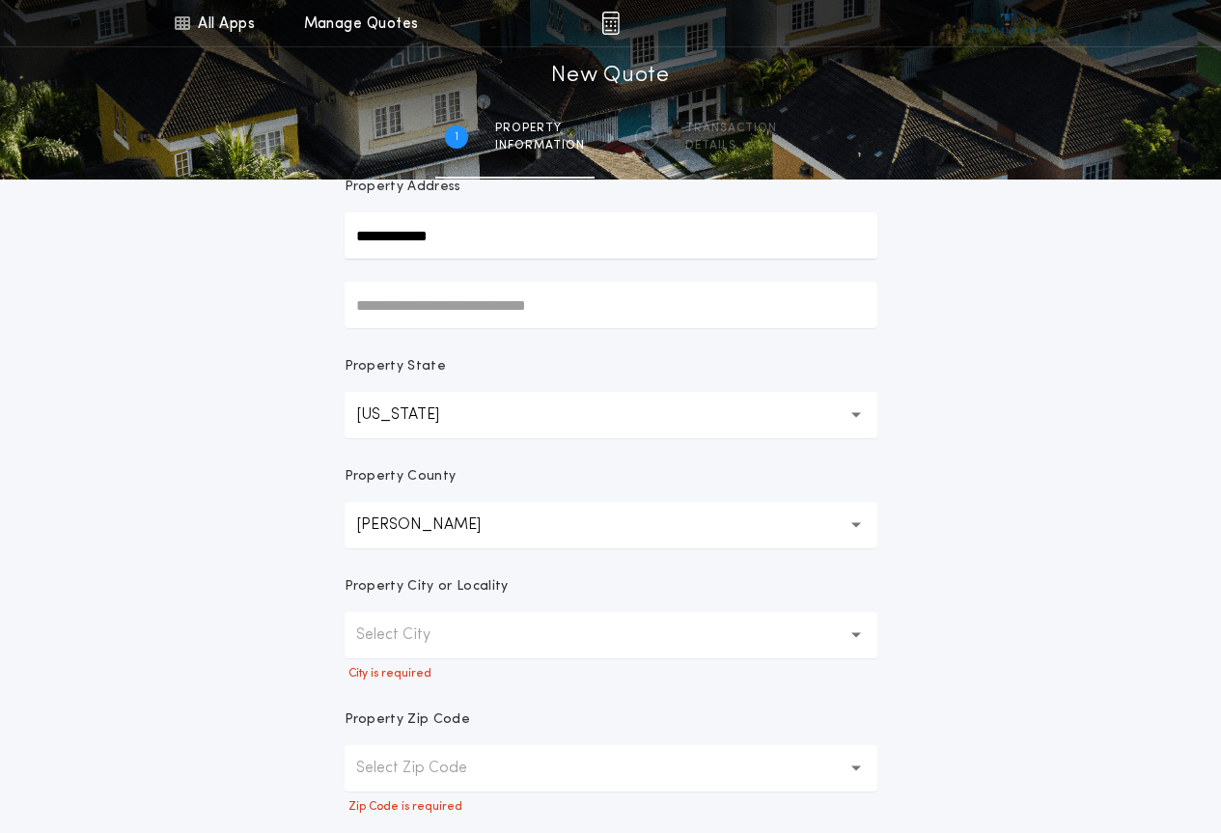
click at [487, 526] on button "[PERSON_NAME] ****" at bounding box center [611, 525] width 533 height 46
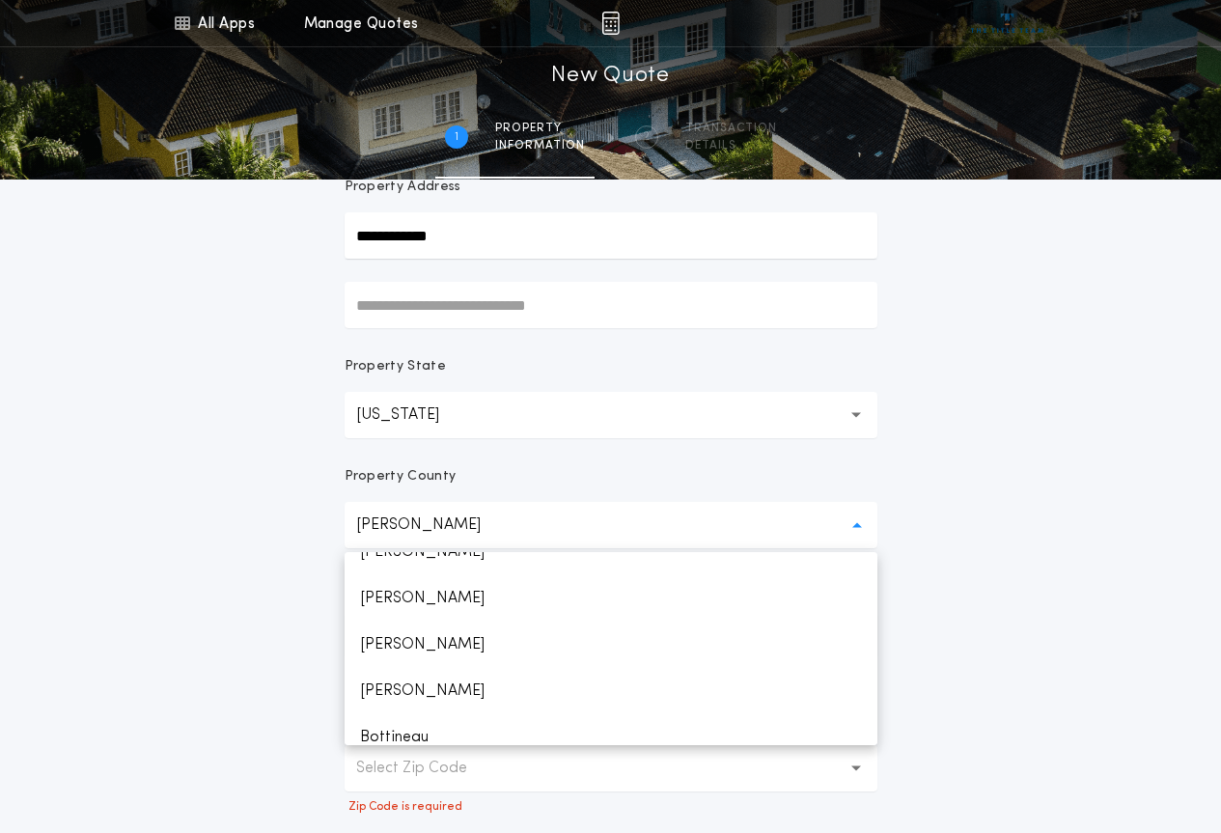
scroll to position [0, 0]
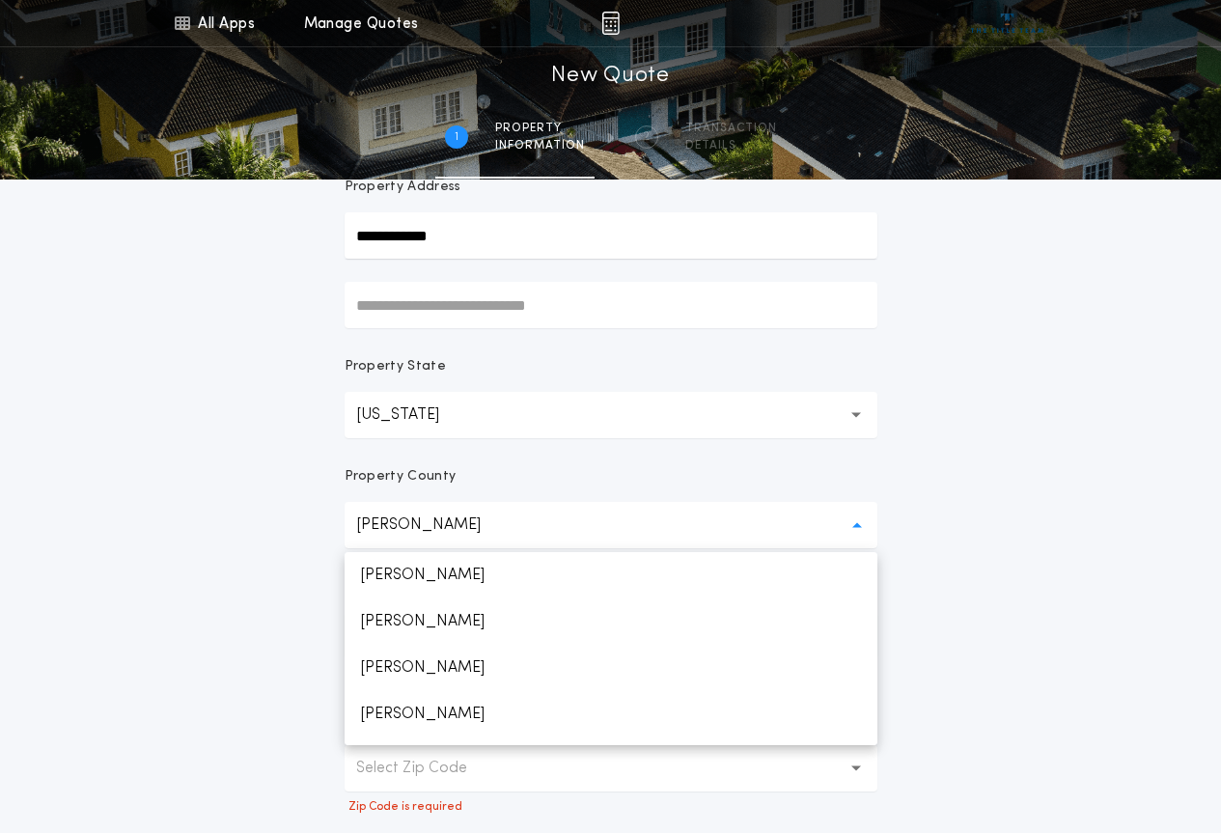
click at [753, 455] on form "**********" at bounding box center [611, 446] width 579 height 896
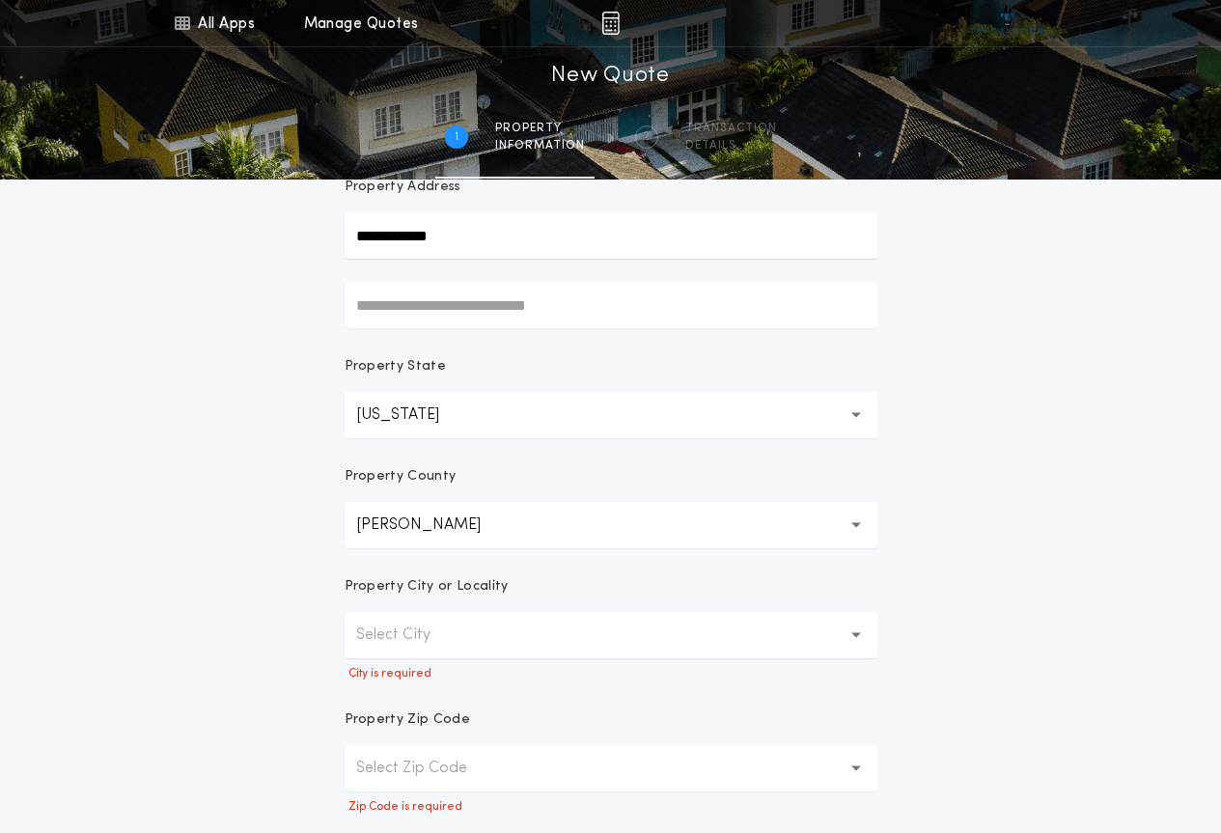
click at [811, 519] on button "[PERSON_NAME] ****" at bounding box center [611, 525] width 533 height 46
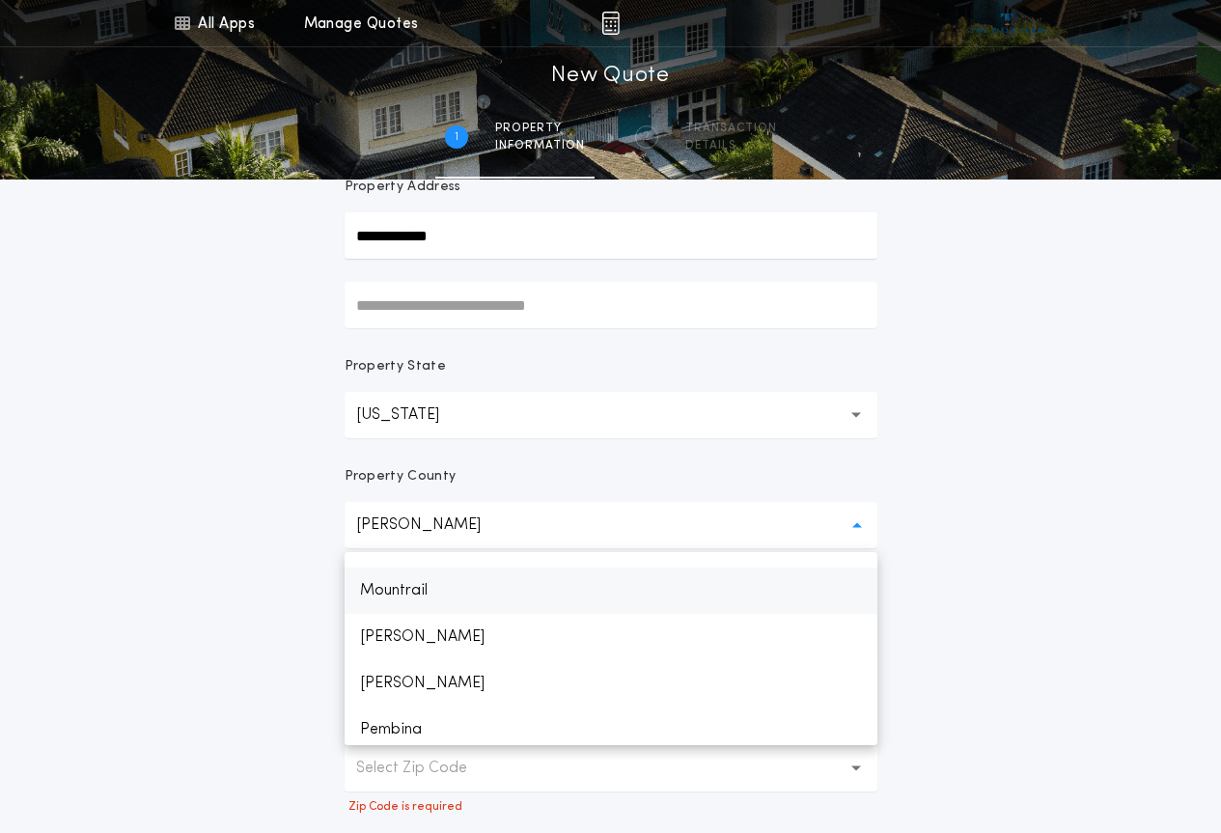
scroll to position [1278, 0]
click at [419, 646] on p "[PERSON_NAME]" at bounding box center [611, 641] width 533 height 46
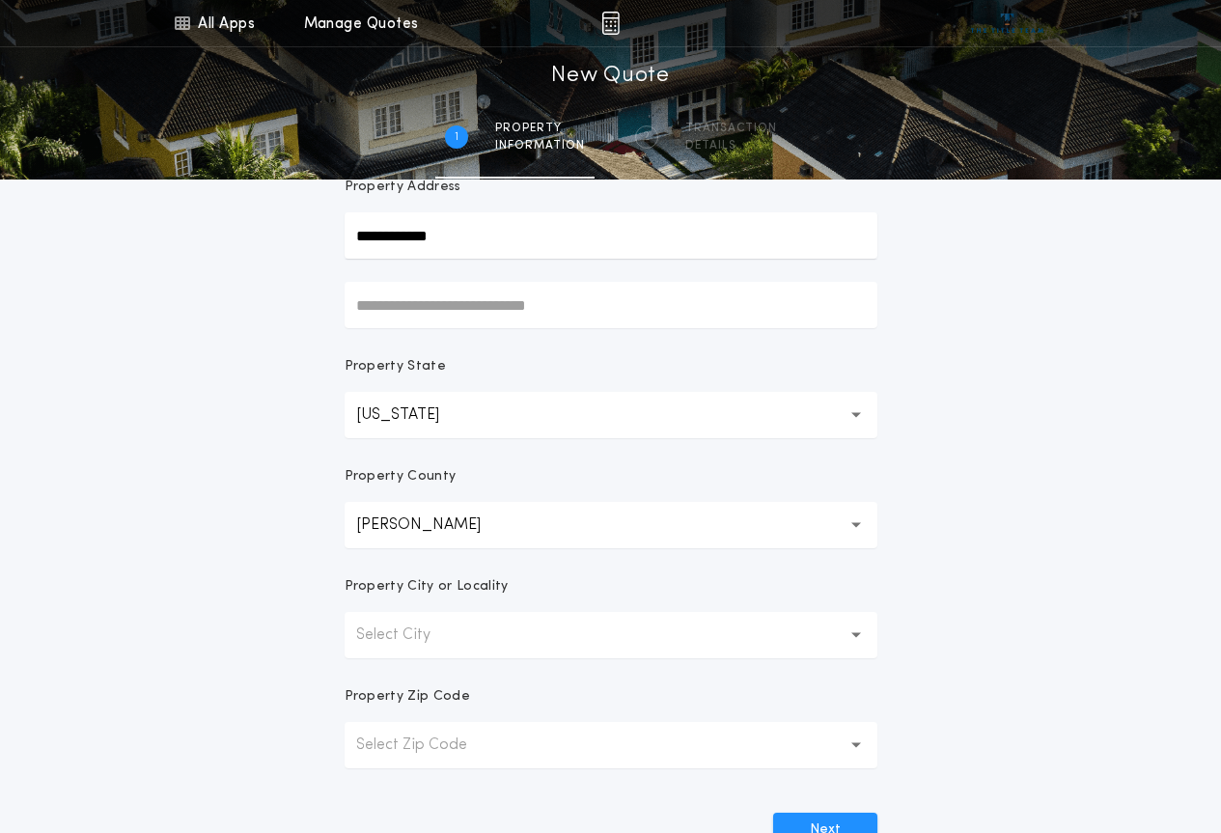
click at [467, 640] on button "Select City" at bounding box center [611, 635] width 533 height 46
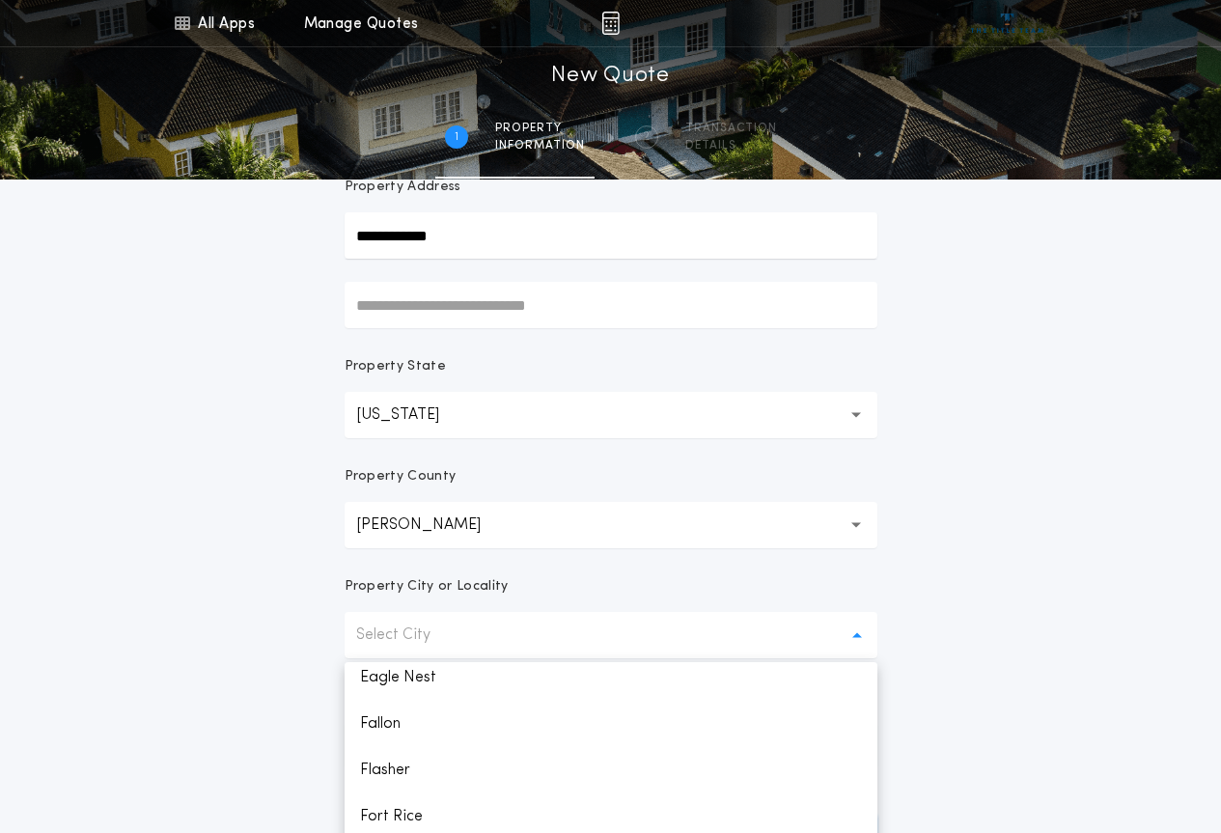
scroll to position [386, 0]
click at [411, 751] on p "Hebron" at bounding box center [611, 763] width 533 height 46
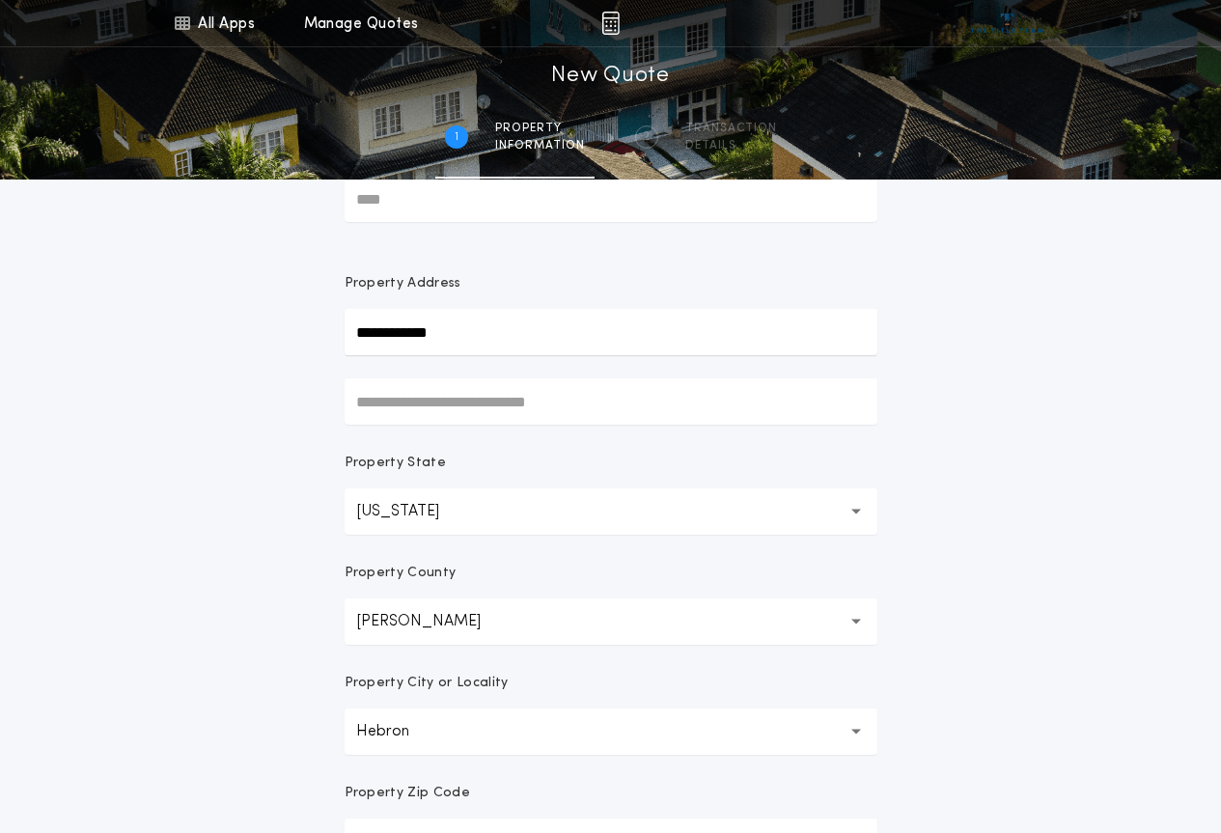
scroll to position [0, 0]
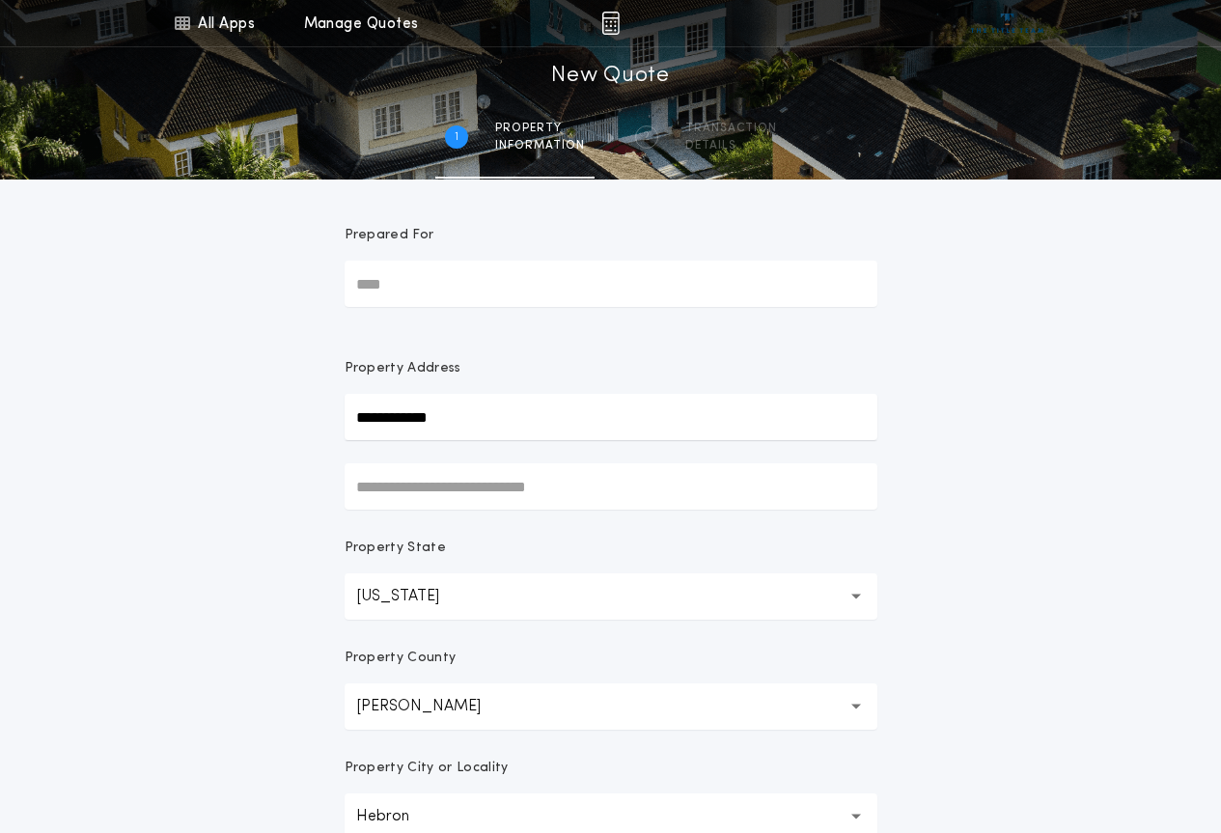
click at [439, 289] on input "Prepared For" at bounding box center [611, 284] width 533 height 46
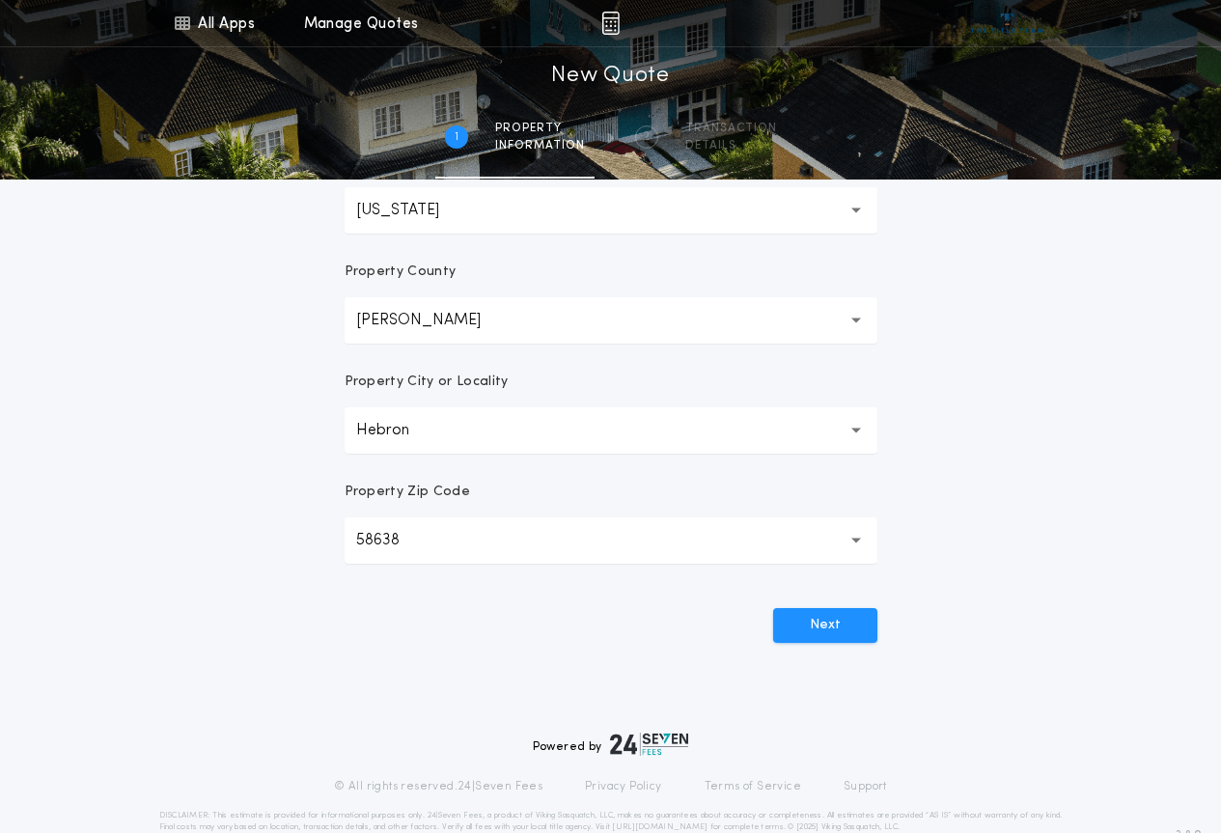
scroll to position [425, 0]
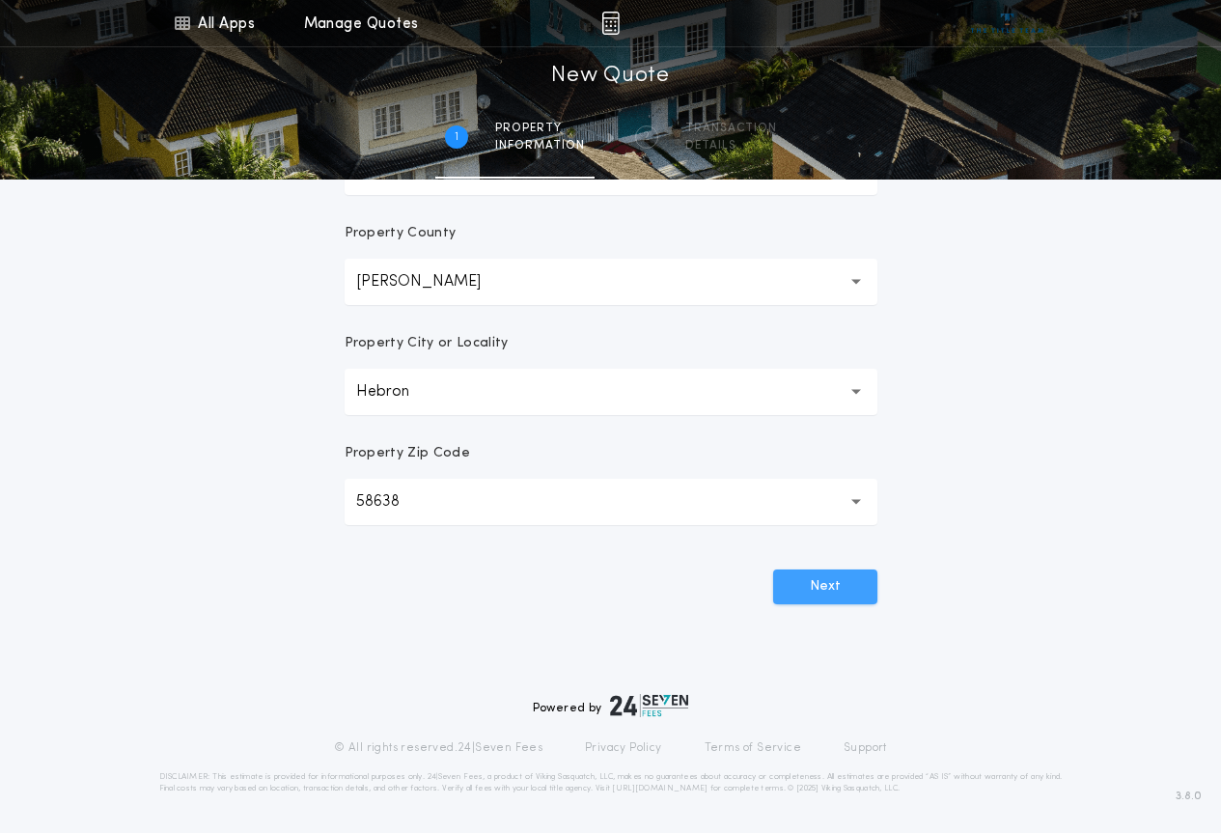
type input "**********"
click at [833, 589] on button "Next" at bounding box center [825, 587] width 104 height 35
click at [830, 588] on button "Next" at bounding box center [825, 587] width 104 height 35
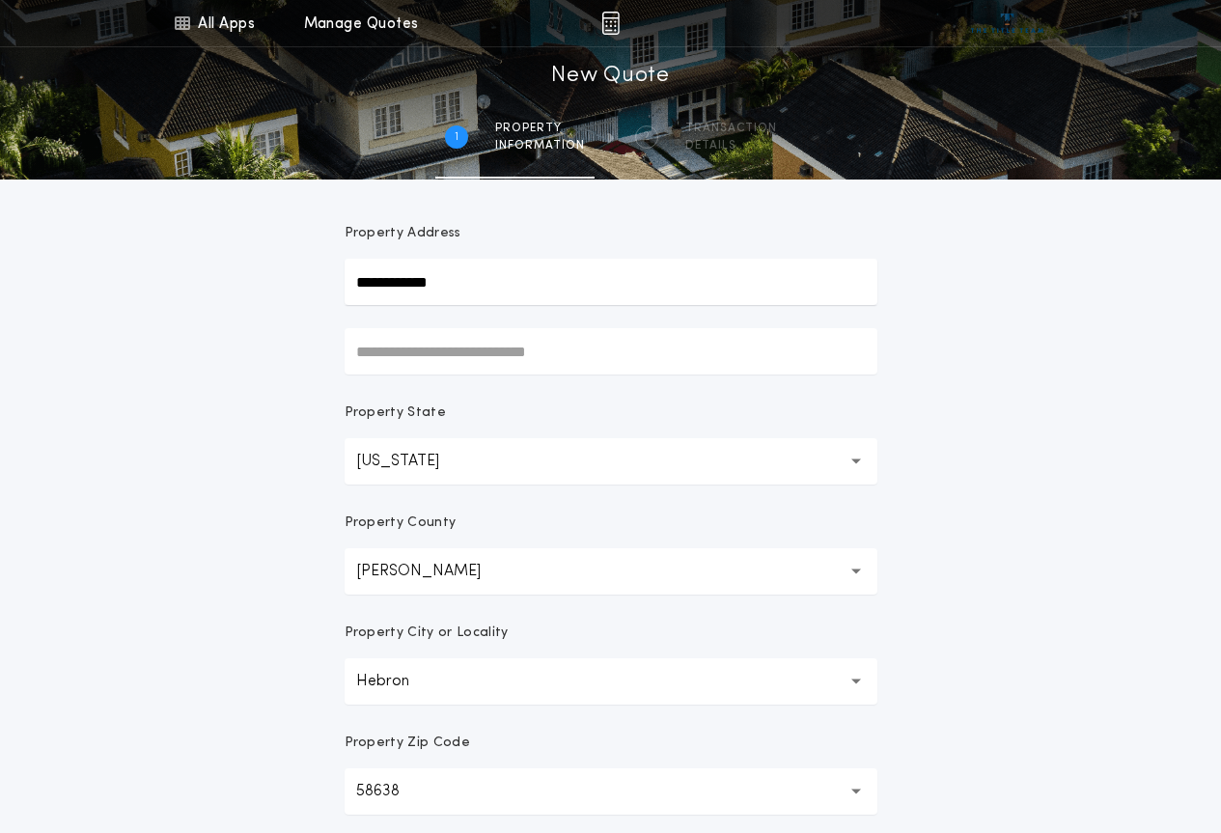
scroll to position [0, 0]
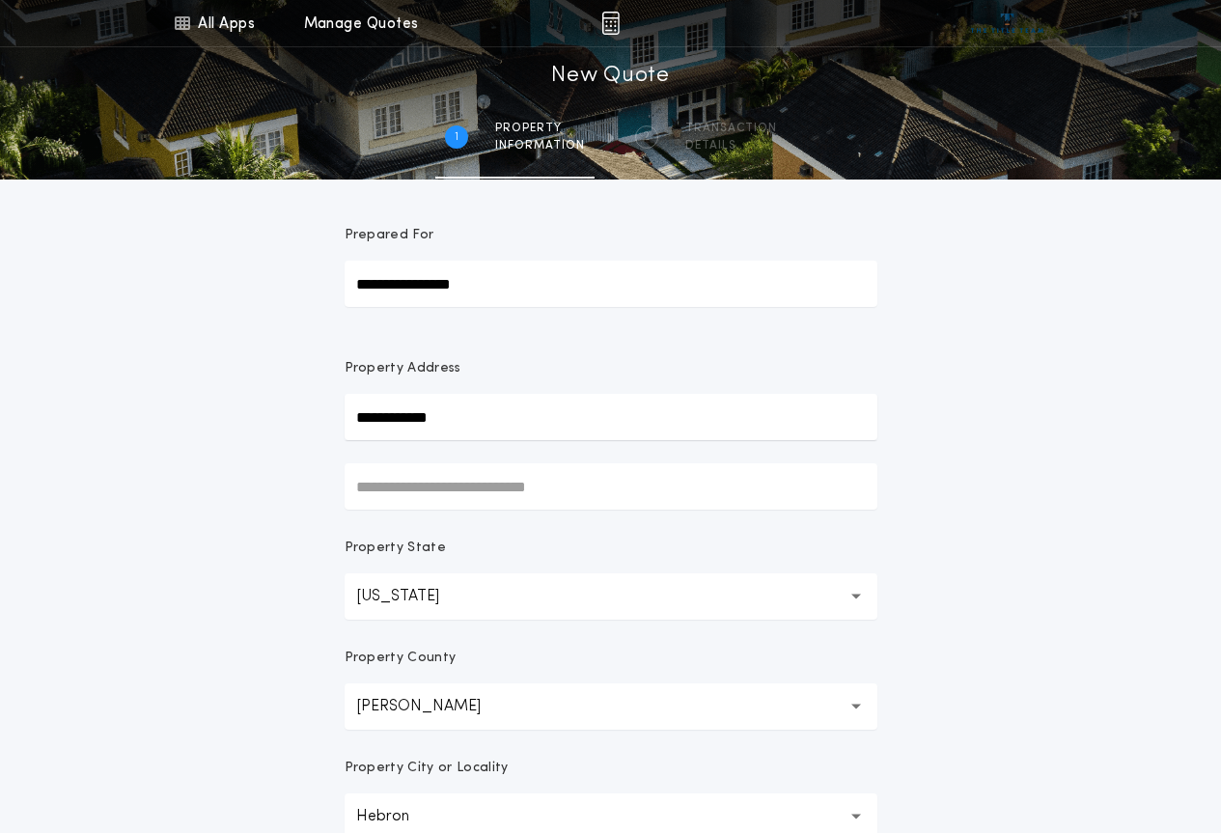
click at [486, 477] on input "text" at bounding box center [611, 486] width 533 height 46
click at [491, 414] on input "**********" at bounding box center [611, 417] width 533 height 46
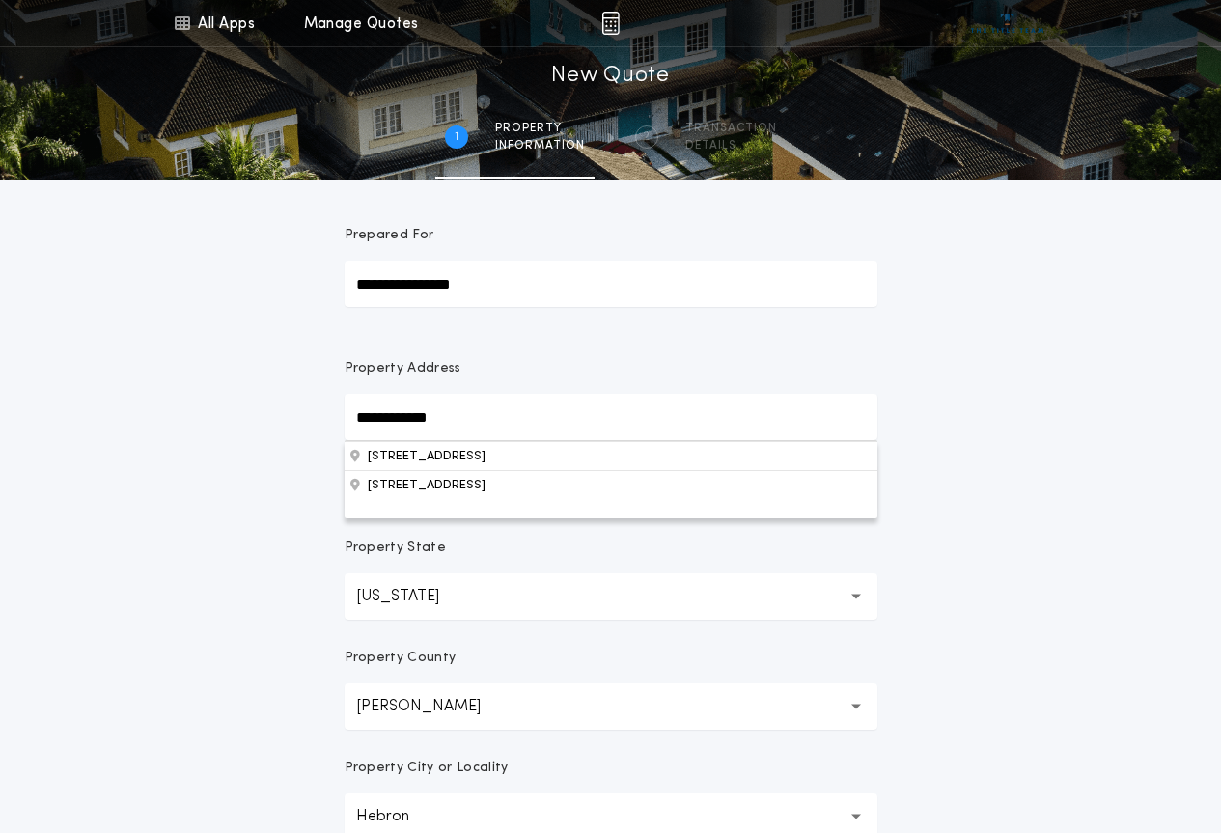
click at [467, 598] on p "[US_STATE]" at bounding box center [413, 596] width 114 height 23
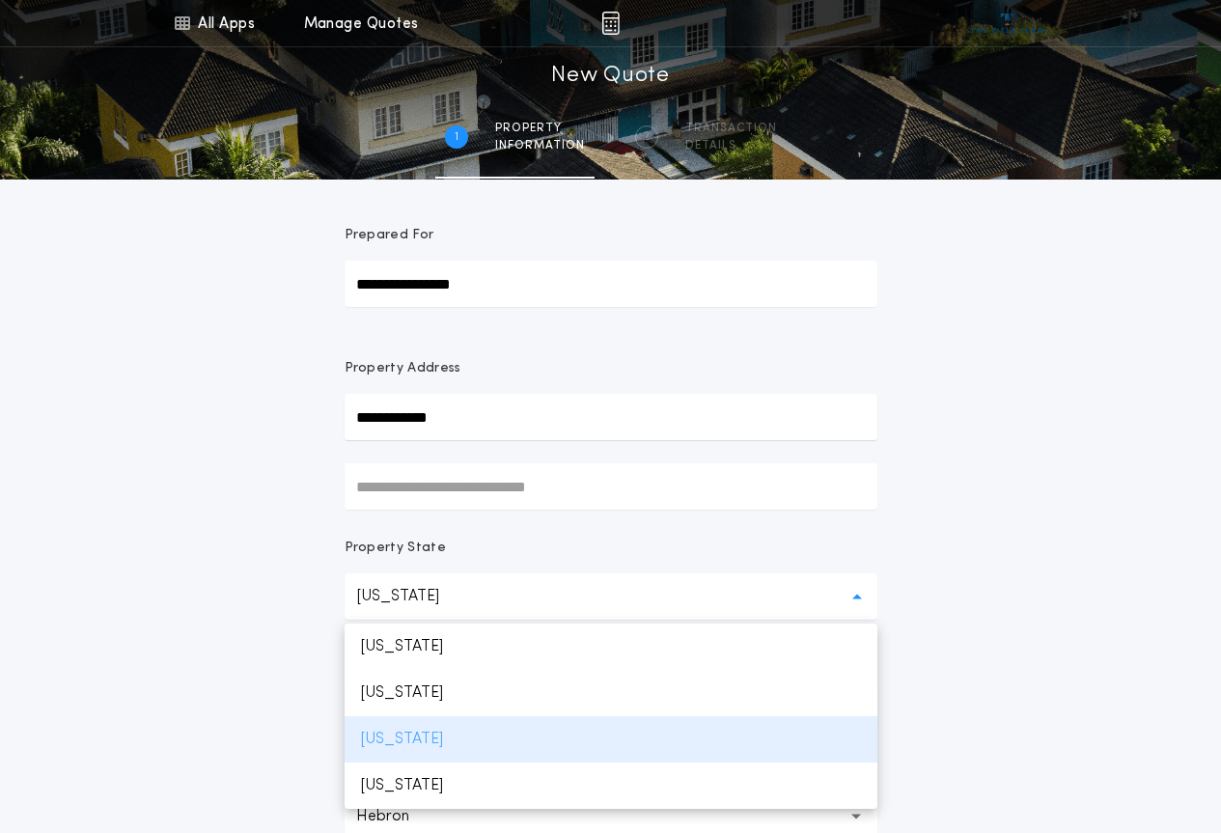
click at [444, 742] on p "[US_STATE]" at bounding box center [611, 739] width 533 height 46
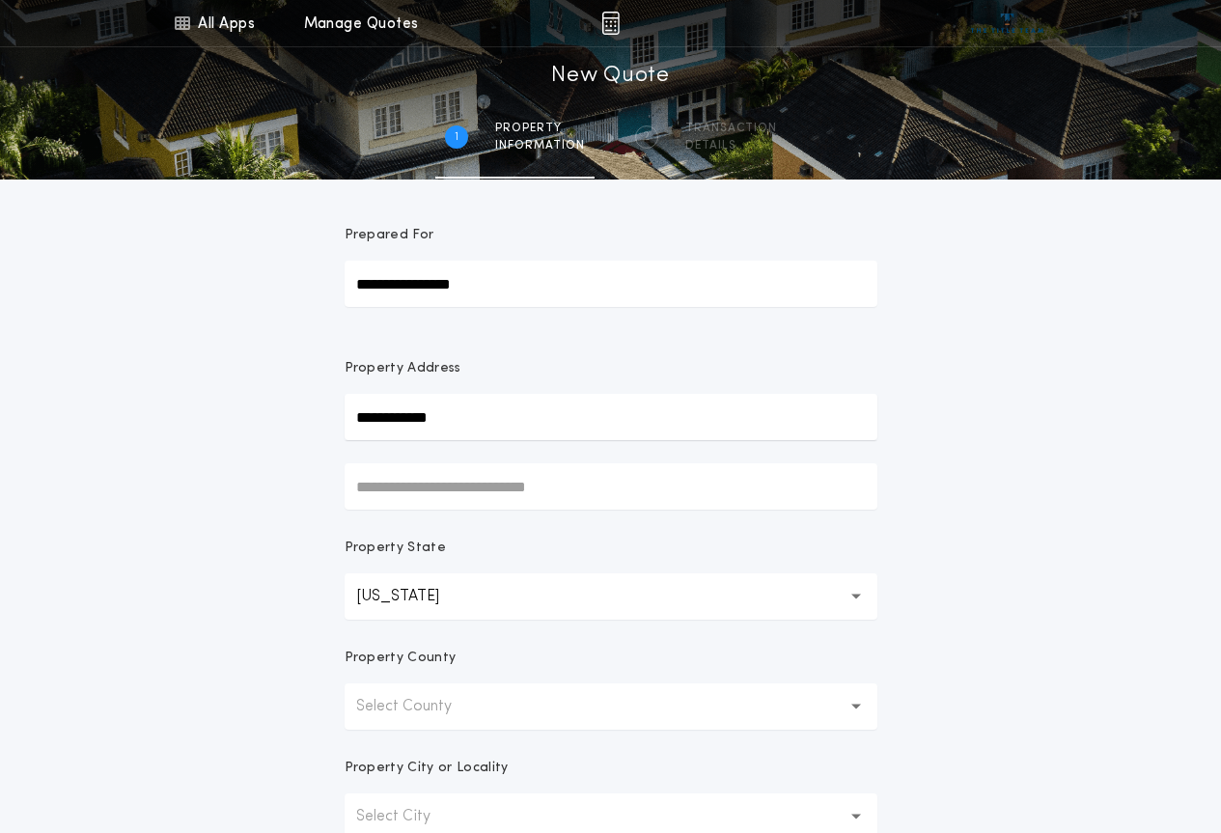
click at [477, 709] on p "Select County" at bounding box center [419, 706] width 126 height 23
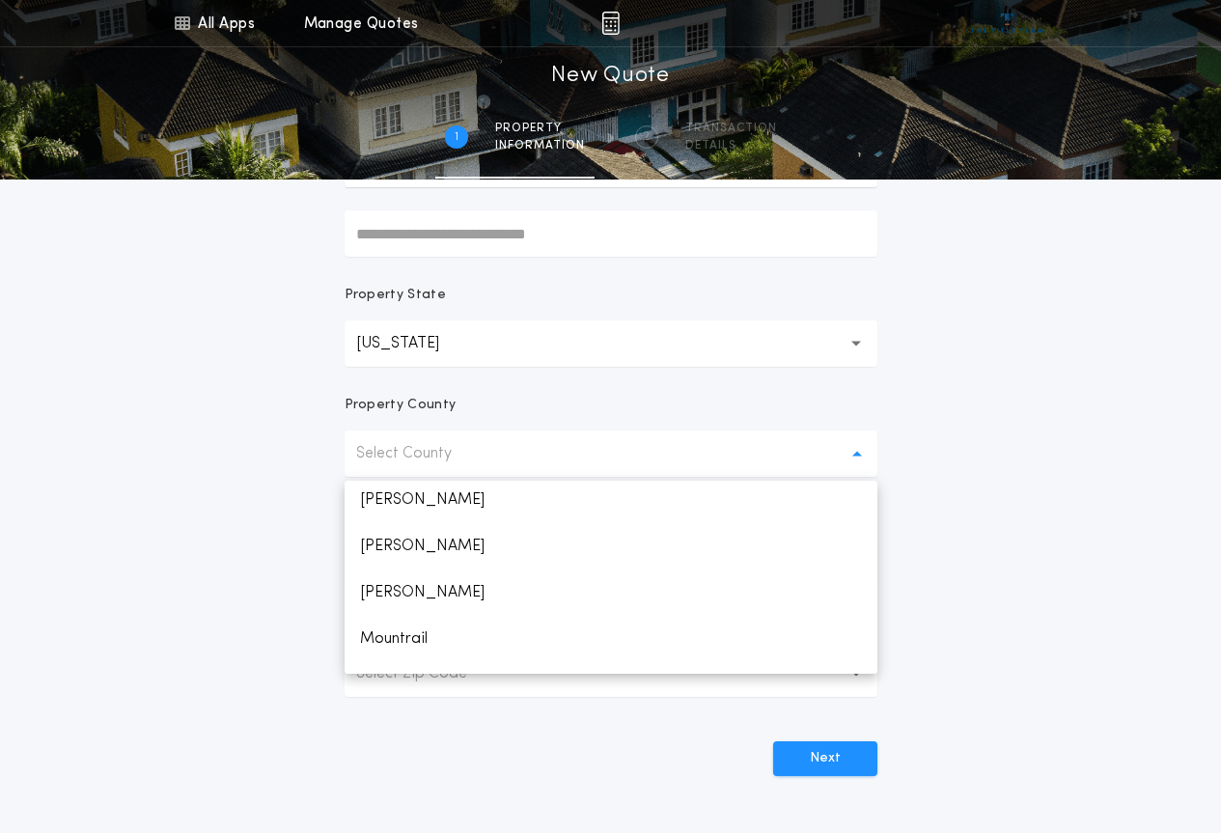
scroll to position [256, 0]
click at [389, 594] on p "[PERSON_NAME]" at bounding box center [611, 590] width 533 height 46
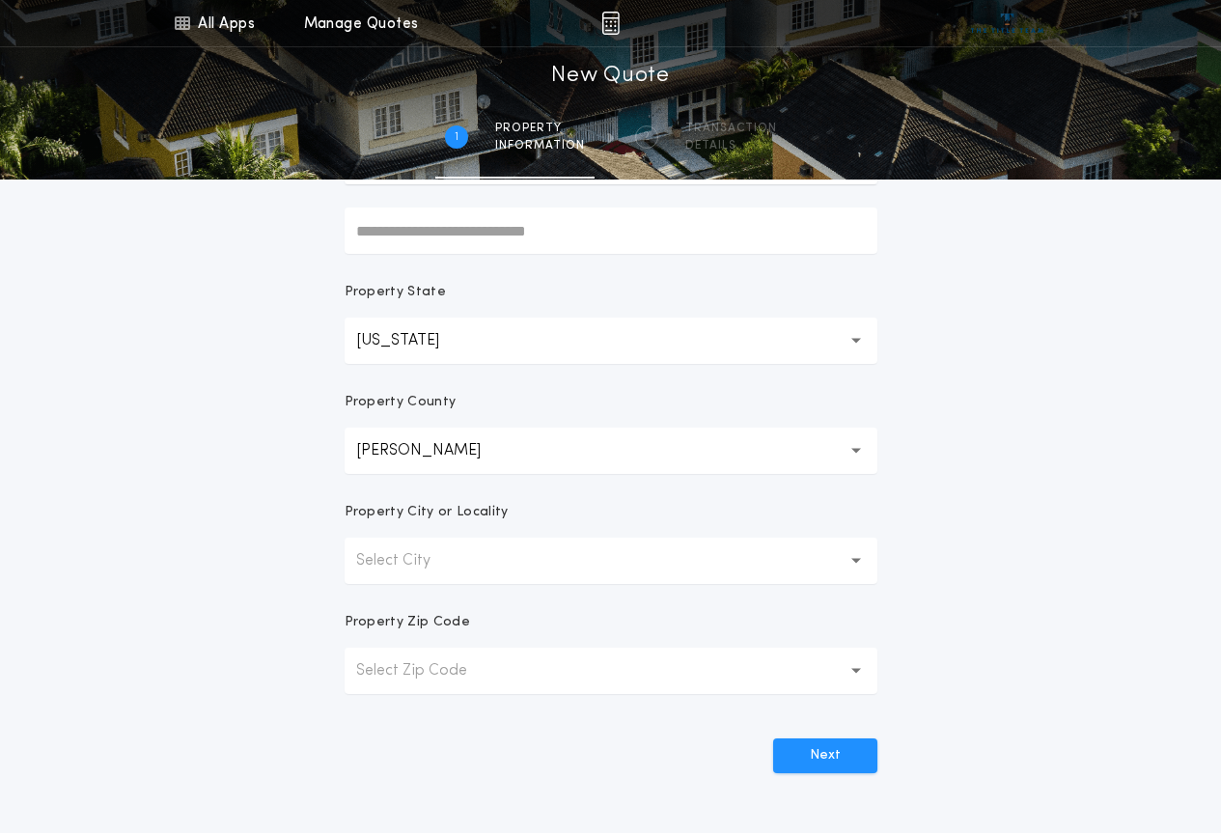
click at [441, 556] on p "Select City" at bounding box center [408, 560] width 105 height 23
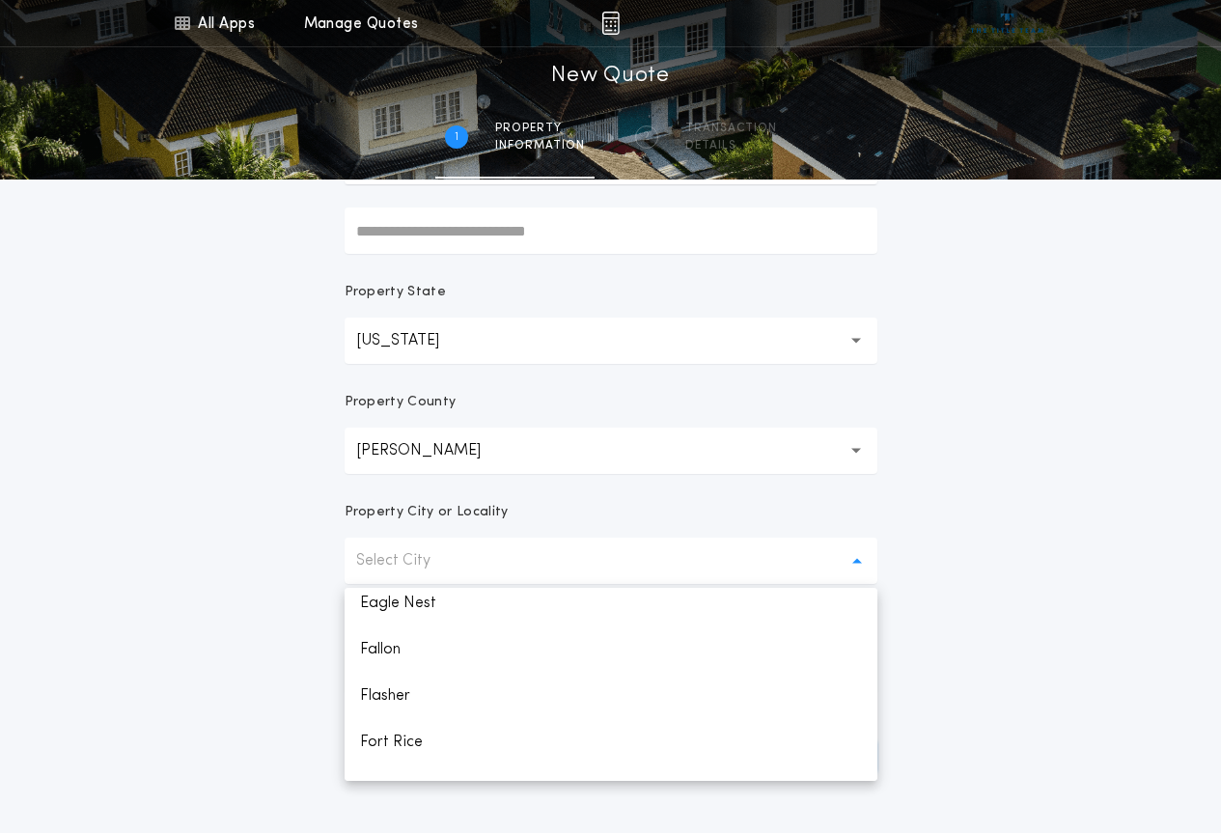
scroll to position [386, 0]
click at [423, 690] on p "Hebron" at bounding box center [611, 688] width 533 height 46
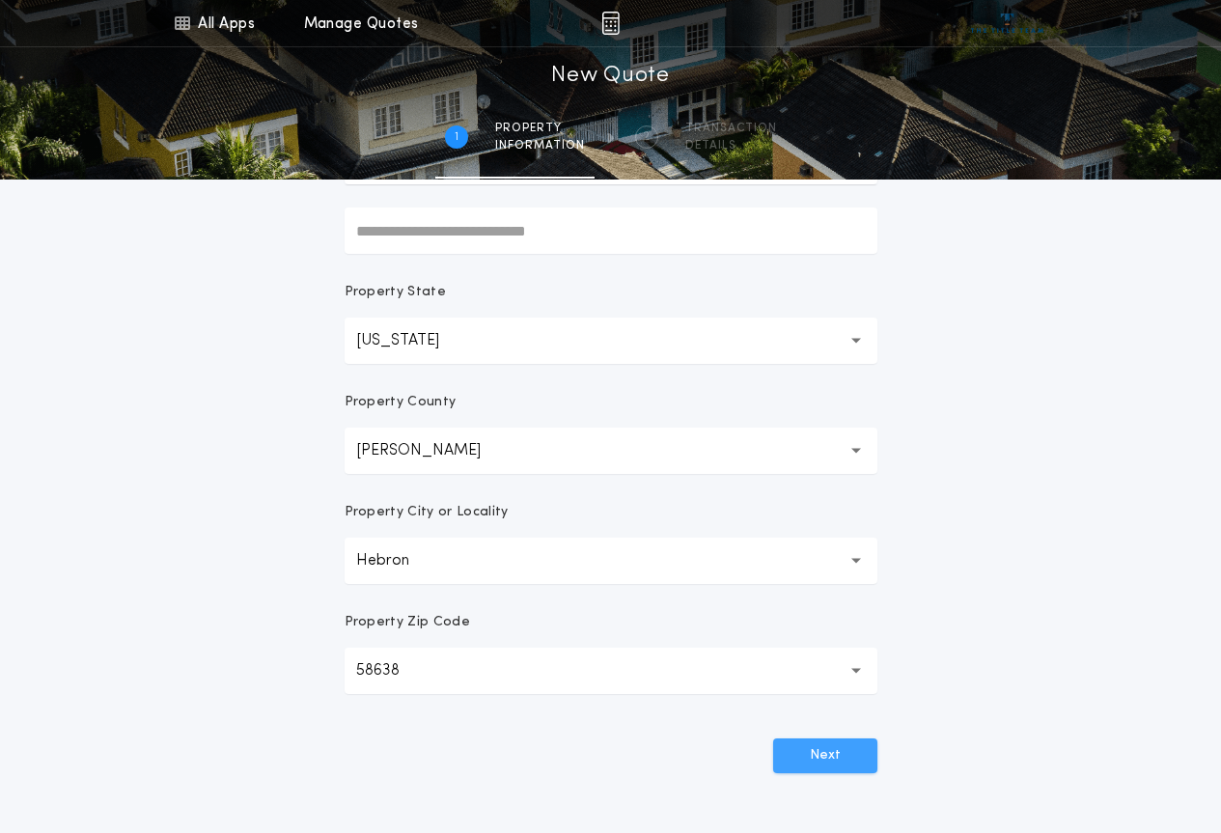
click at [828, 741] on button "Next" at bounding box center [825, 756] width 104 height 35
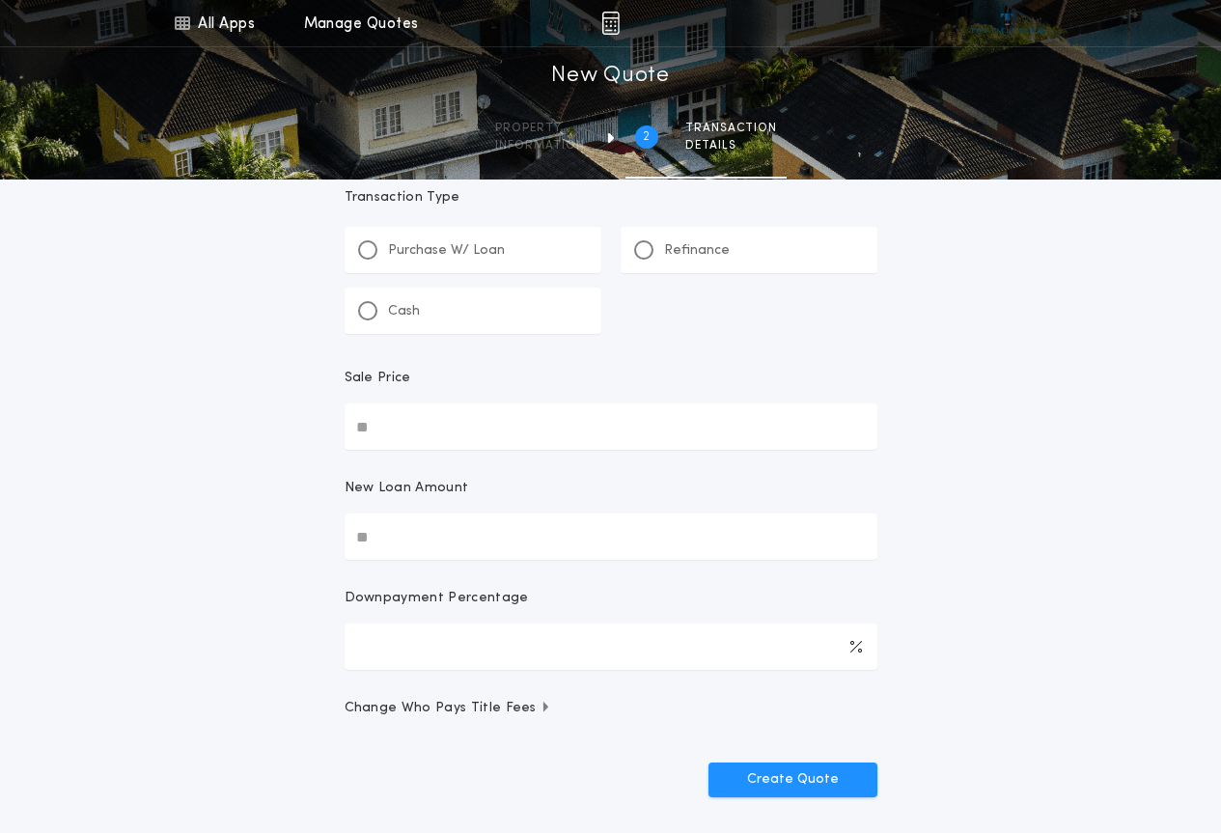
scroll to position [0, 0]
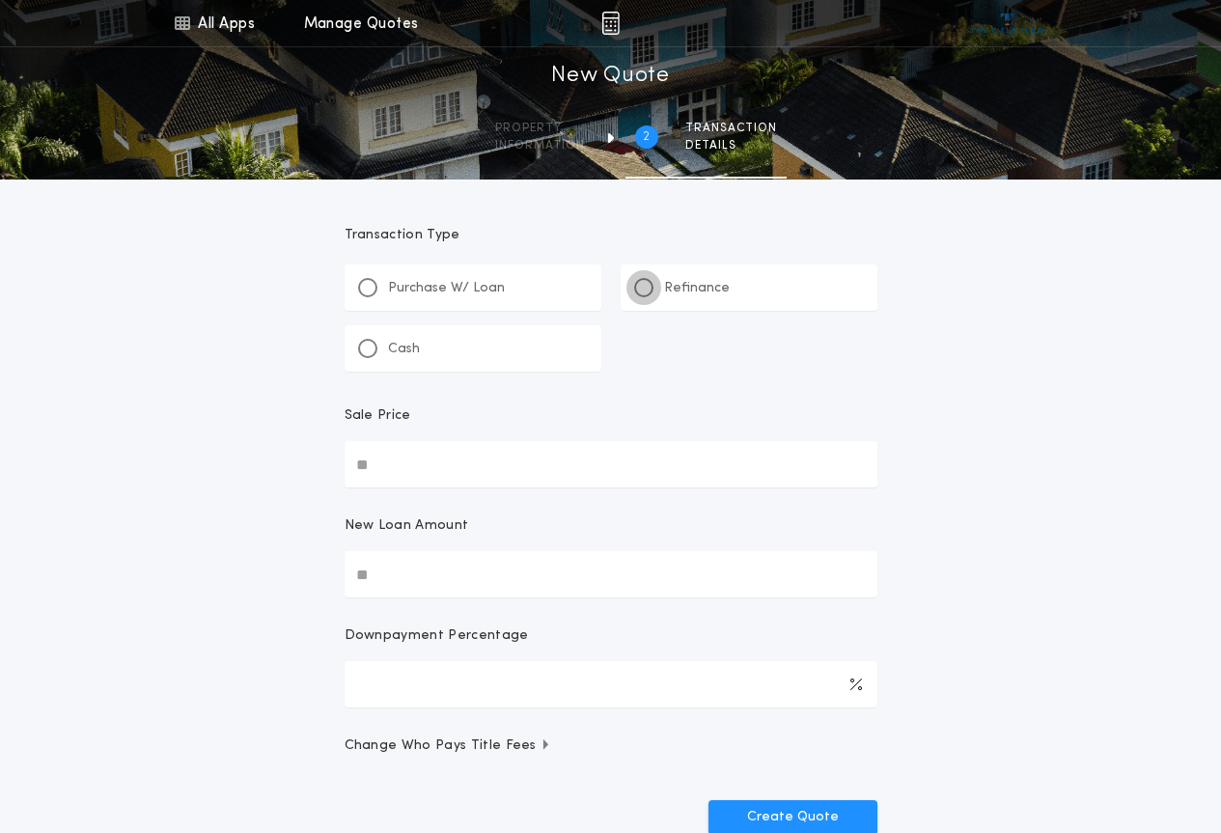
click at [641, 292] on div at bounding box center [644, 288] width 10 height 10
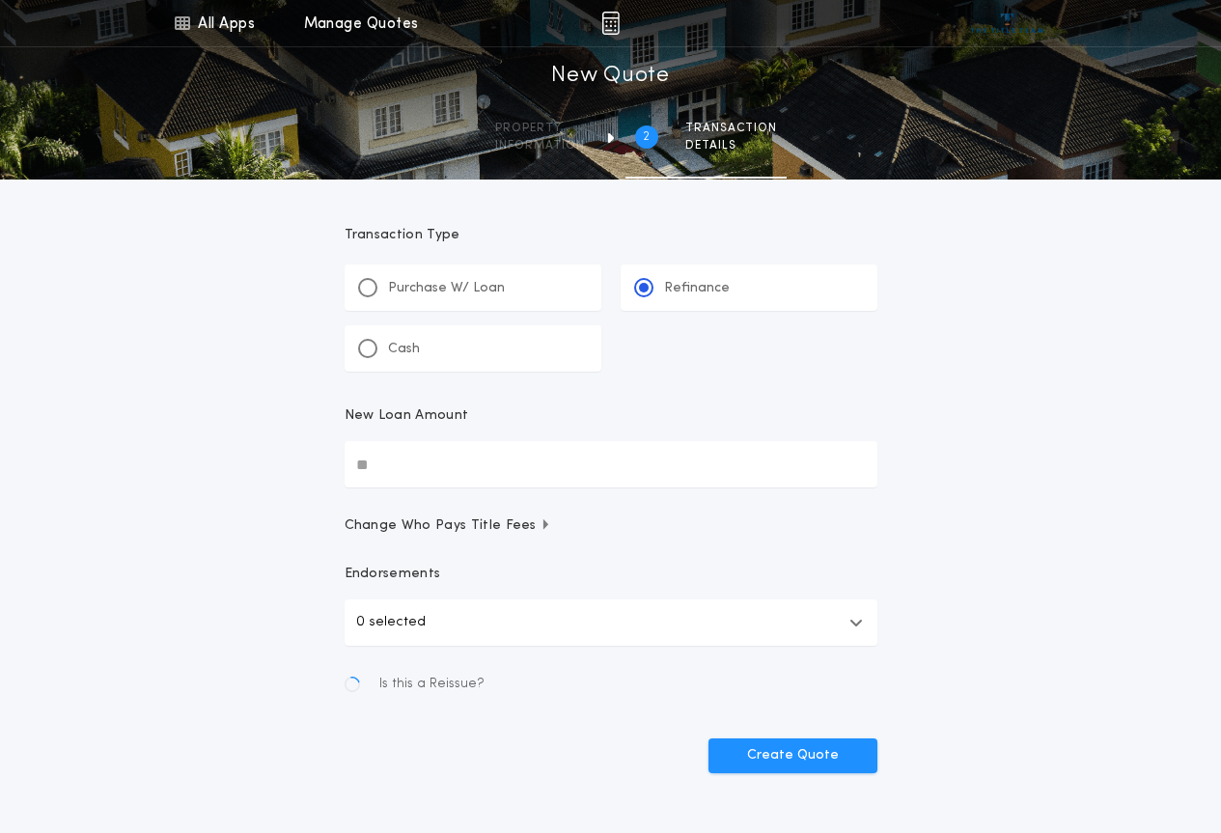
click at [501, 462] on input "New Loan Amount" at bounding box center [611, 464] width 533 height 46
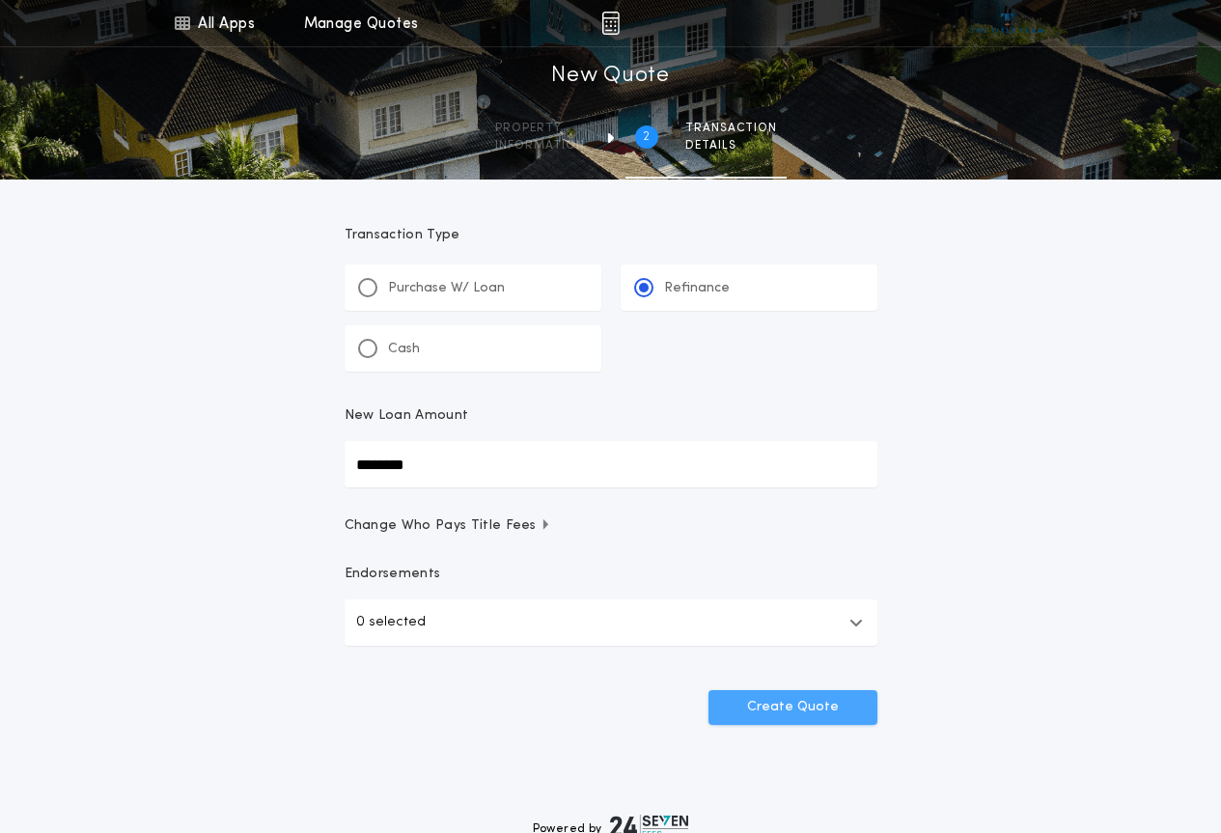
type input "********"
click at [802, 707] on button "Create Quote" at bounding box center [793, 707] width 169 height 35
